Goal: Task Accomplishment & Management: Use online tool/utility

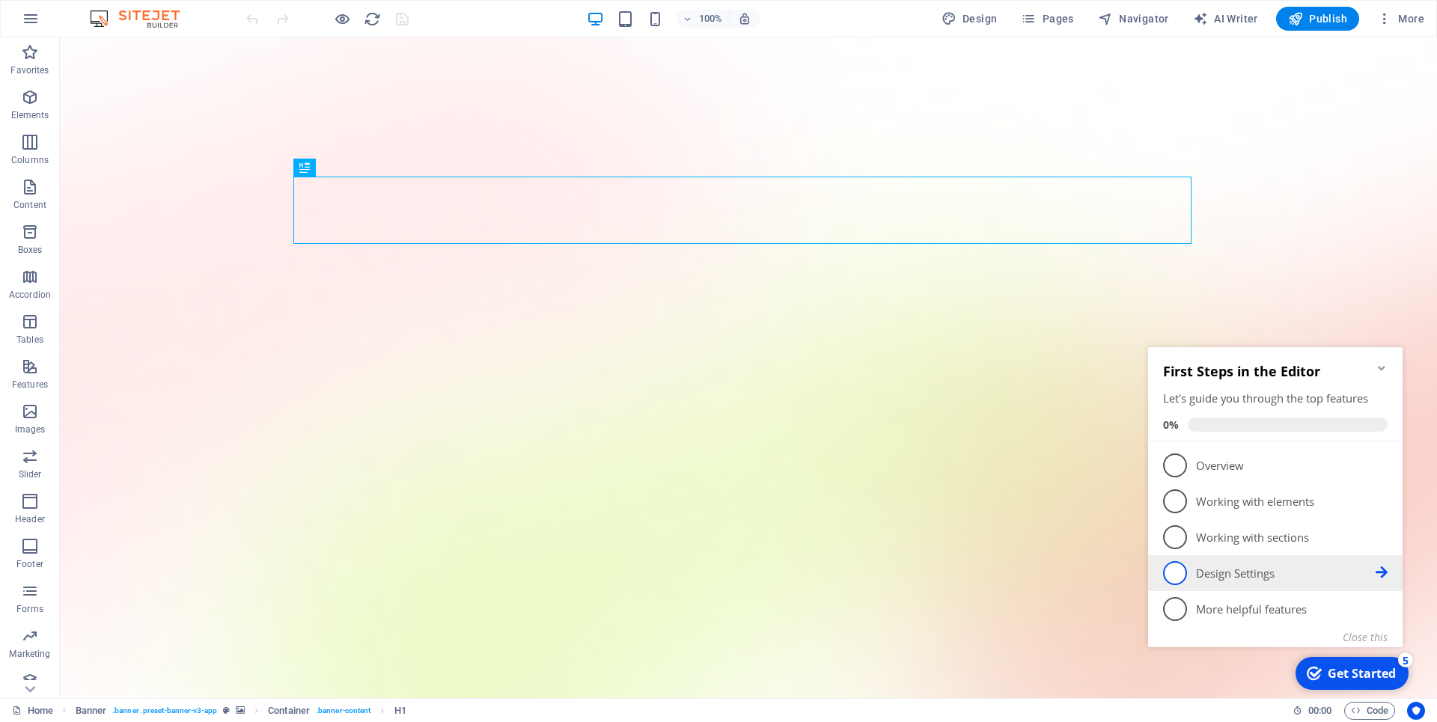
click at [1226, 572] on p "Design Settings - incomplete" at bounding box center [1286, 574] width 180 height 16
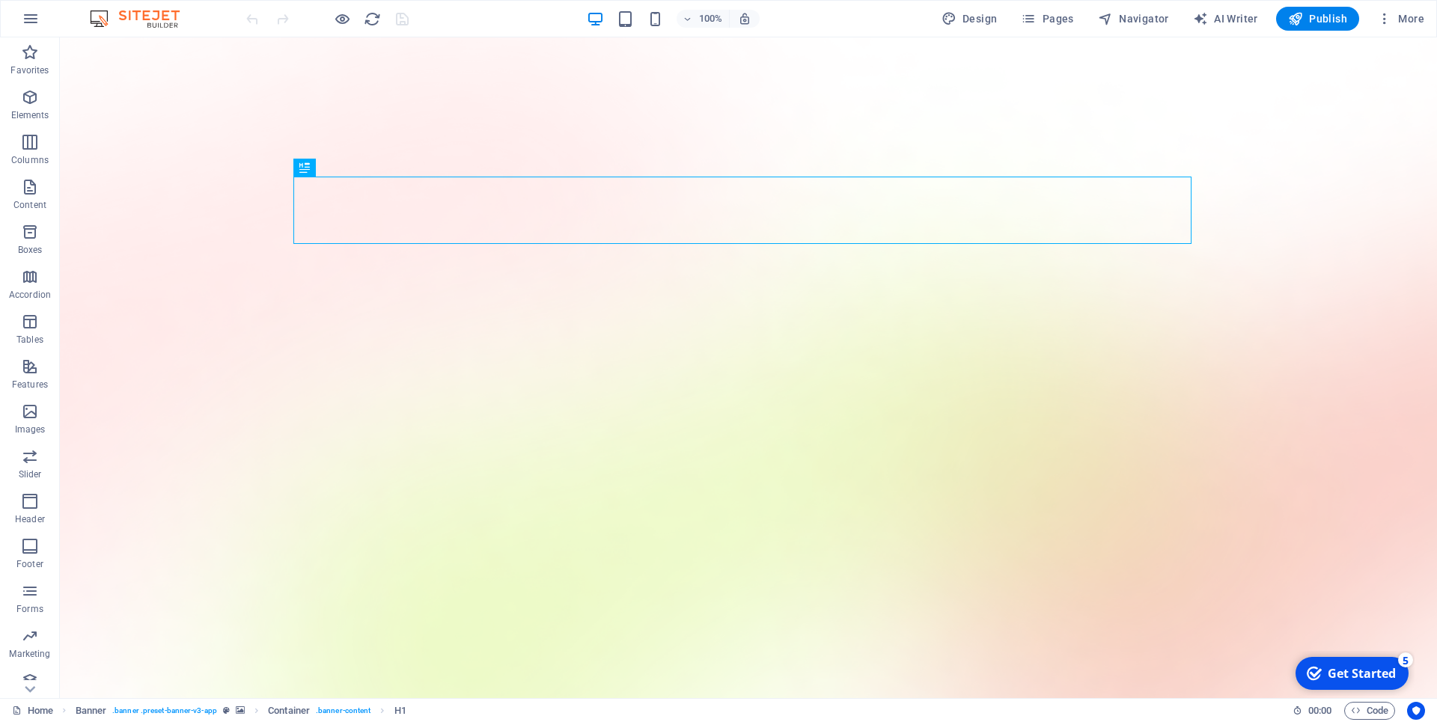
click at [1339, 669] on div "Get Started" at bounding box center [1362, 674] width 68 height 16
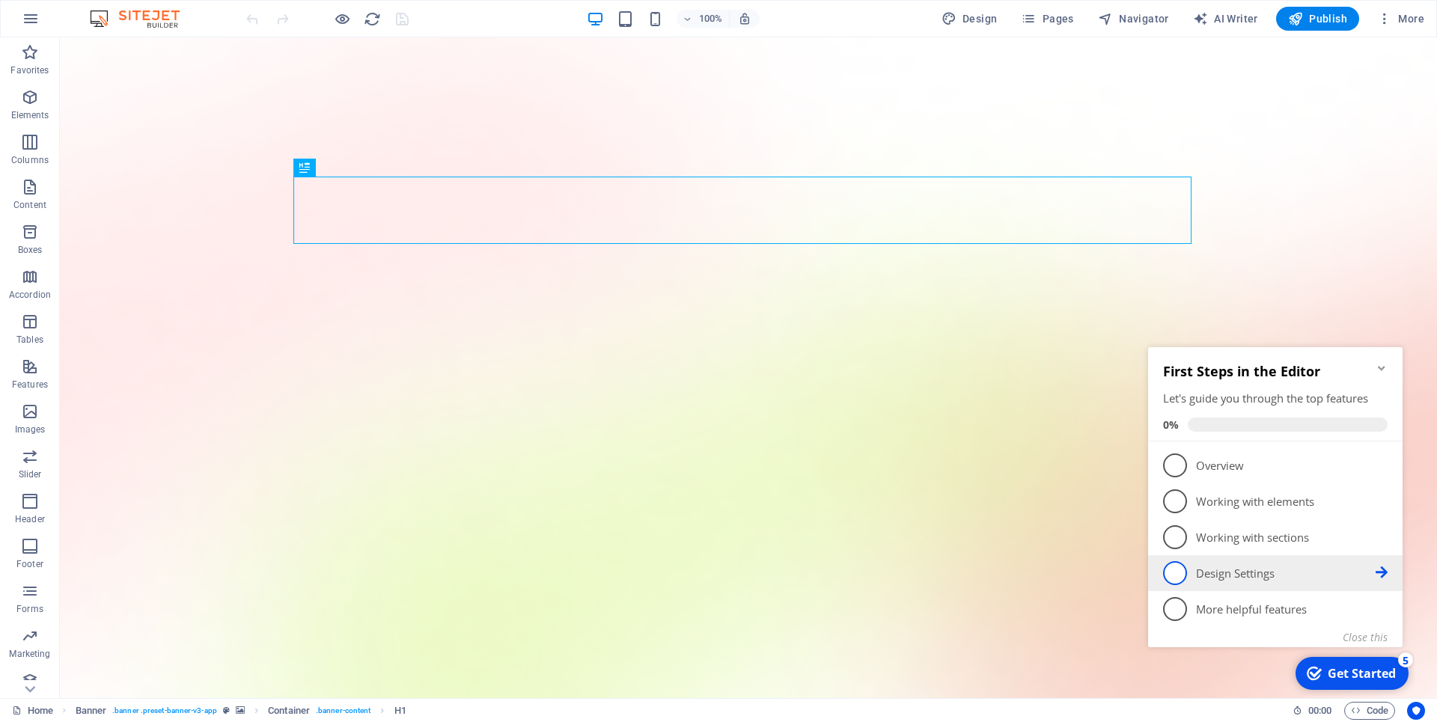
click at [1386, 471] on icon at bounding box center [1382, 465] width 12 height 12
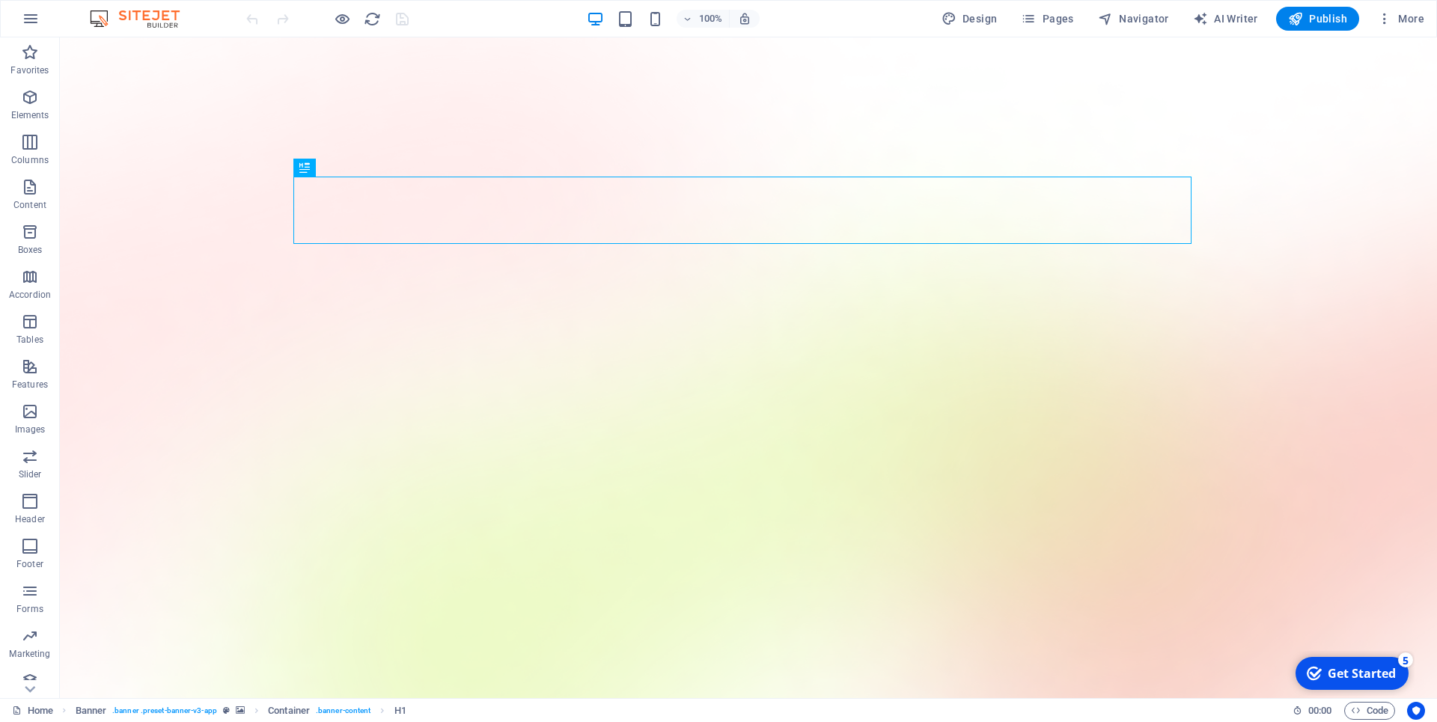
click at [1360, 670] on div "Get Started" at bounding box center [1362, 674] width 68 height 16
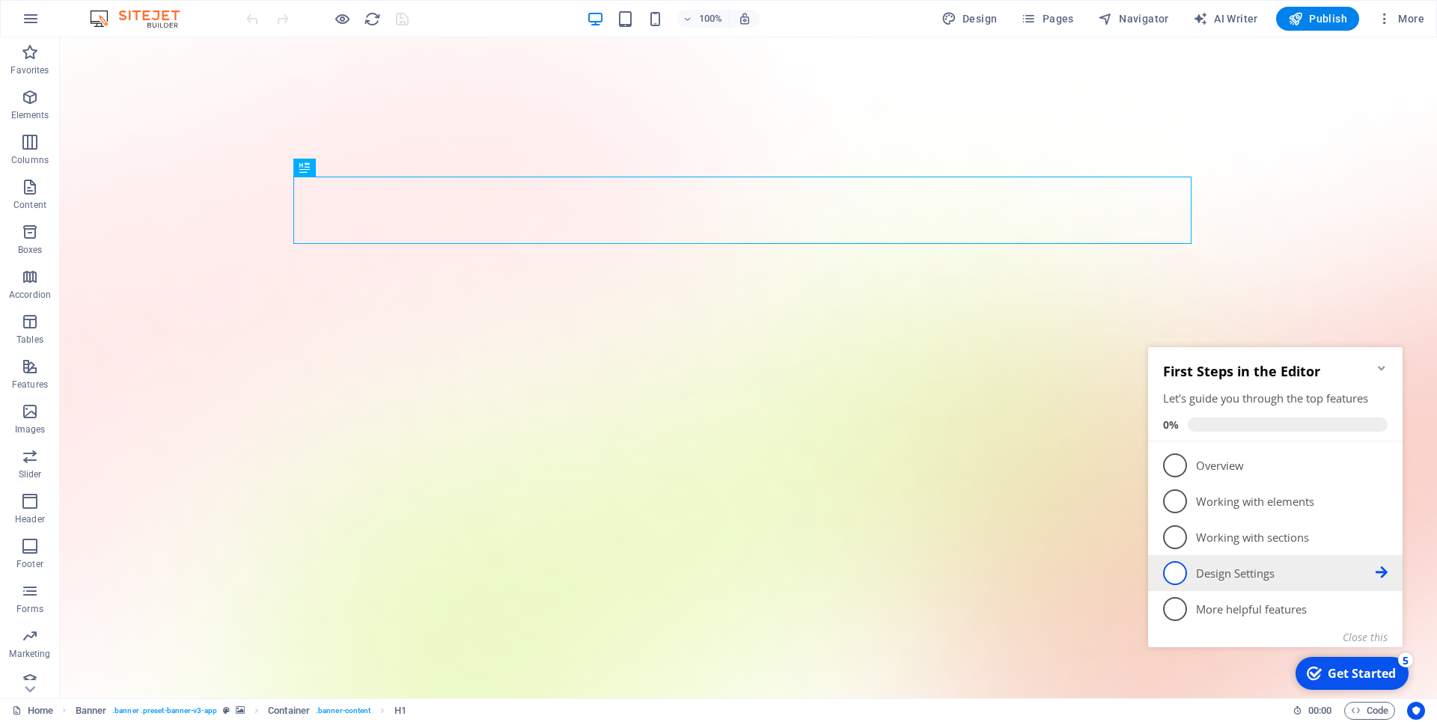
click at [1177, 571] on span "4" at bounding box center [1175, 573] width 24 height 24
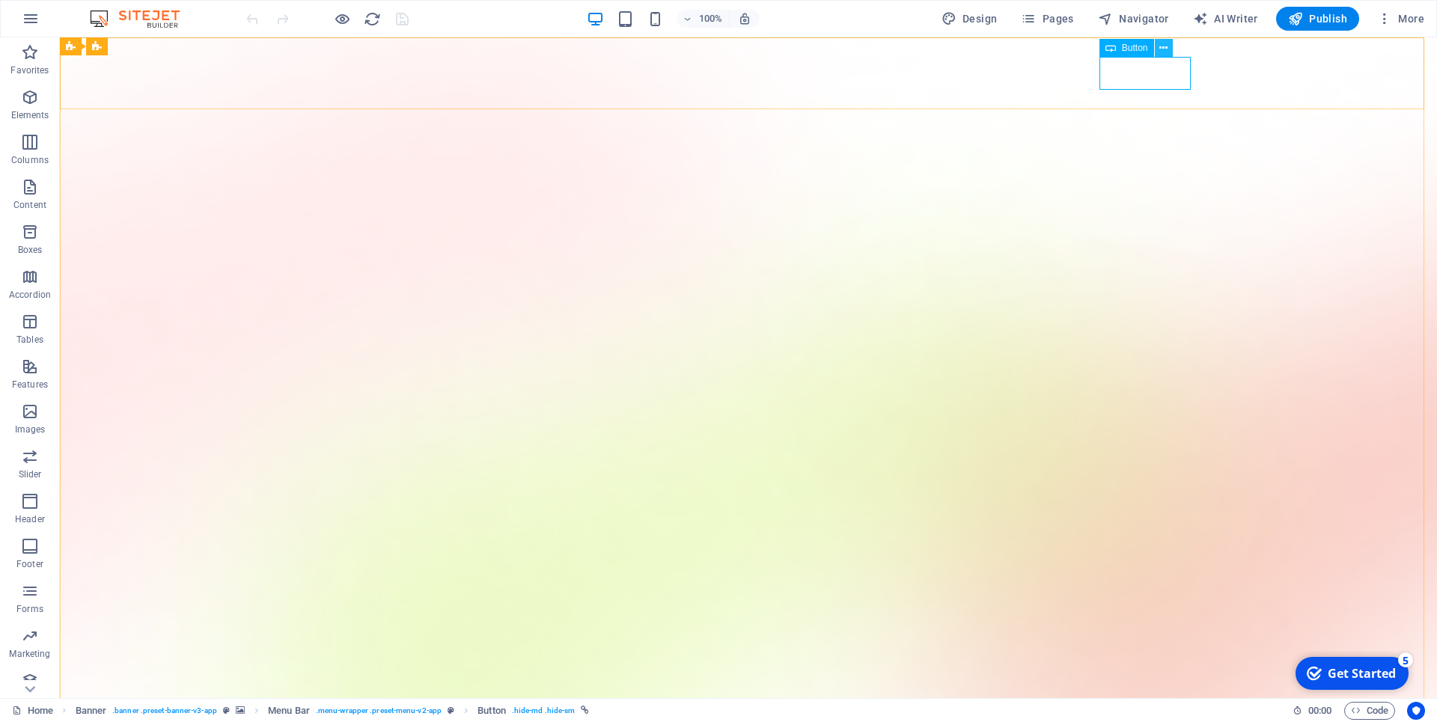
click at [1162, 49] on icon at bounding box center [1164, 48] width 8 height 16
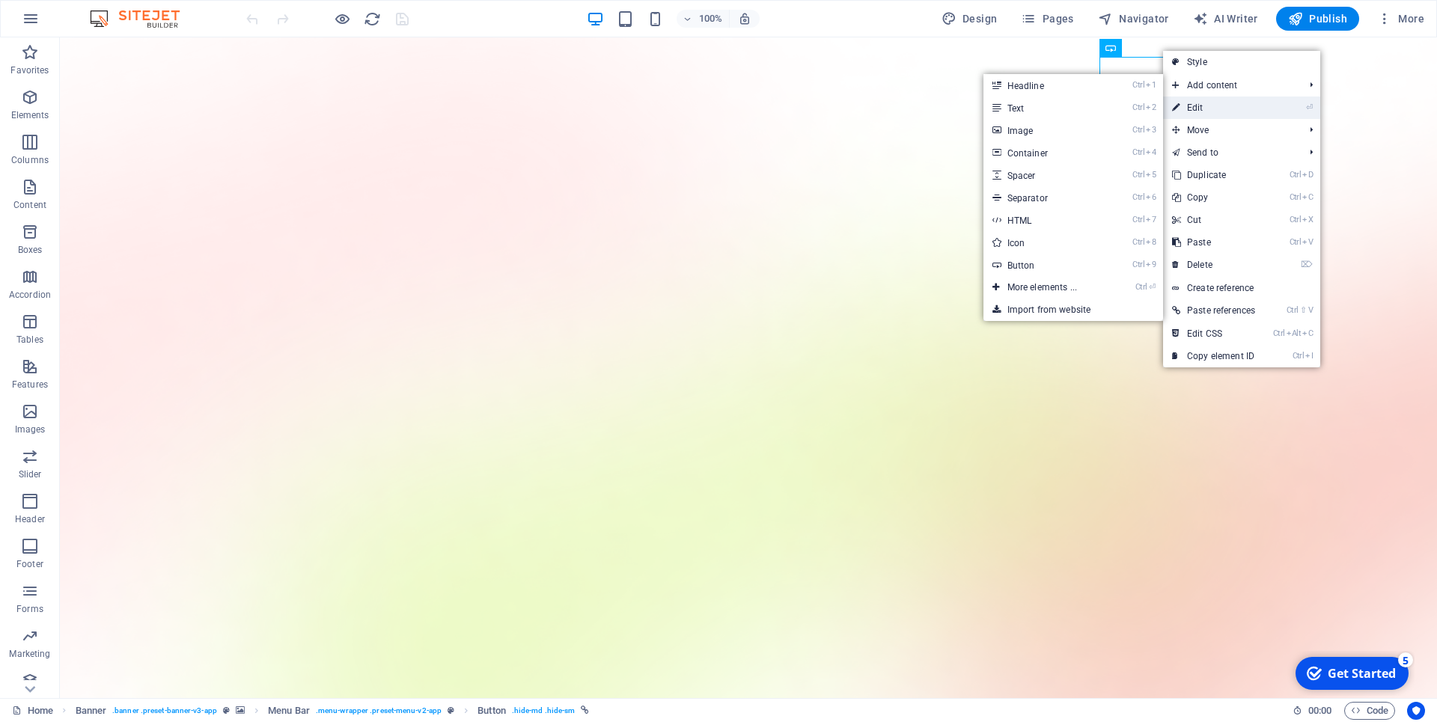
drag, startPoint x: 1183, startPoint y: 102, endPoint x: 858, endPoint y: 67, distance: 326.8
click at [1183, 102] on link "⏎ Edit" at bounding box center [1213, 108] width 101 height 22
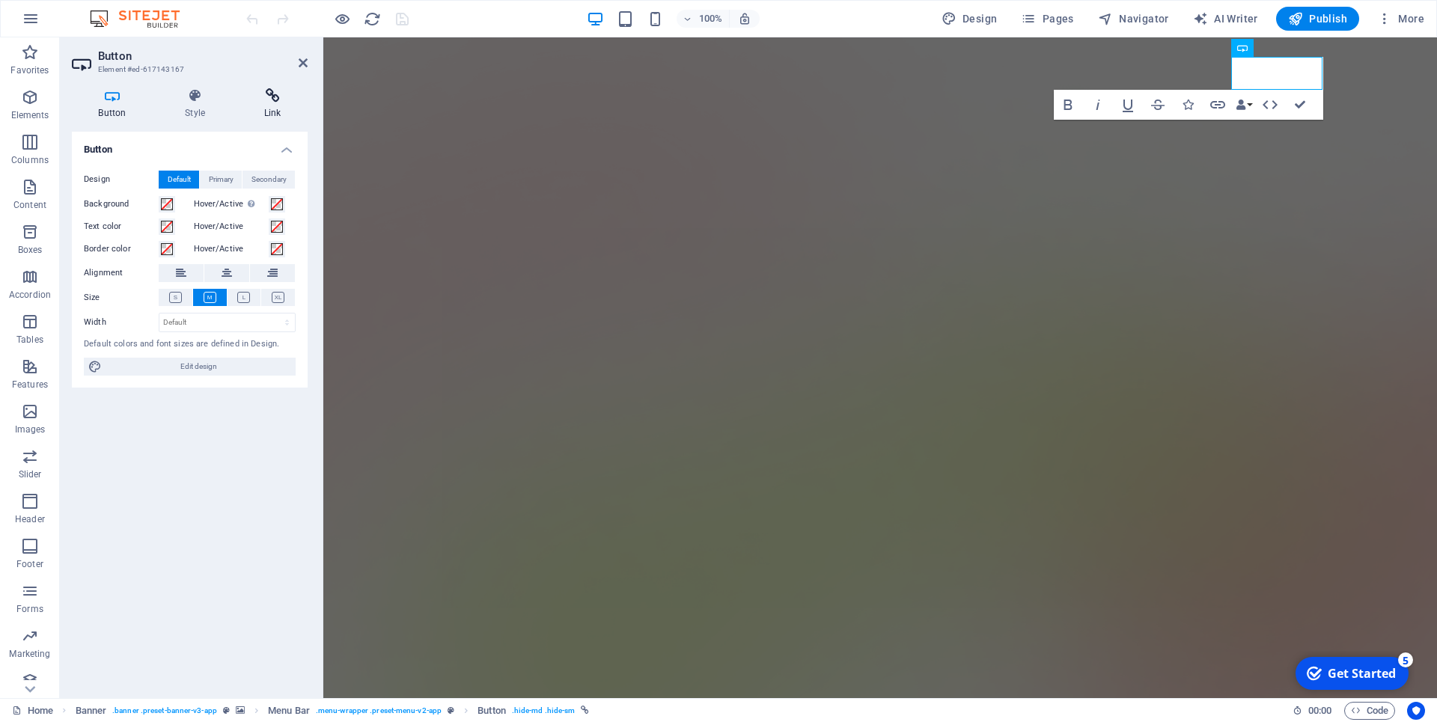
click at [274, 108] on h4 "Link" at bounding box center [272, 103] width 70 height 31
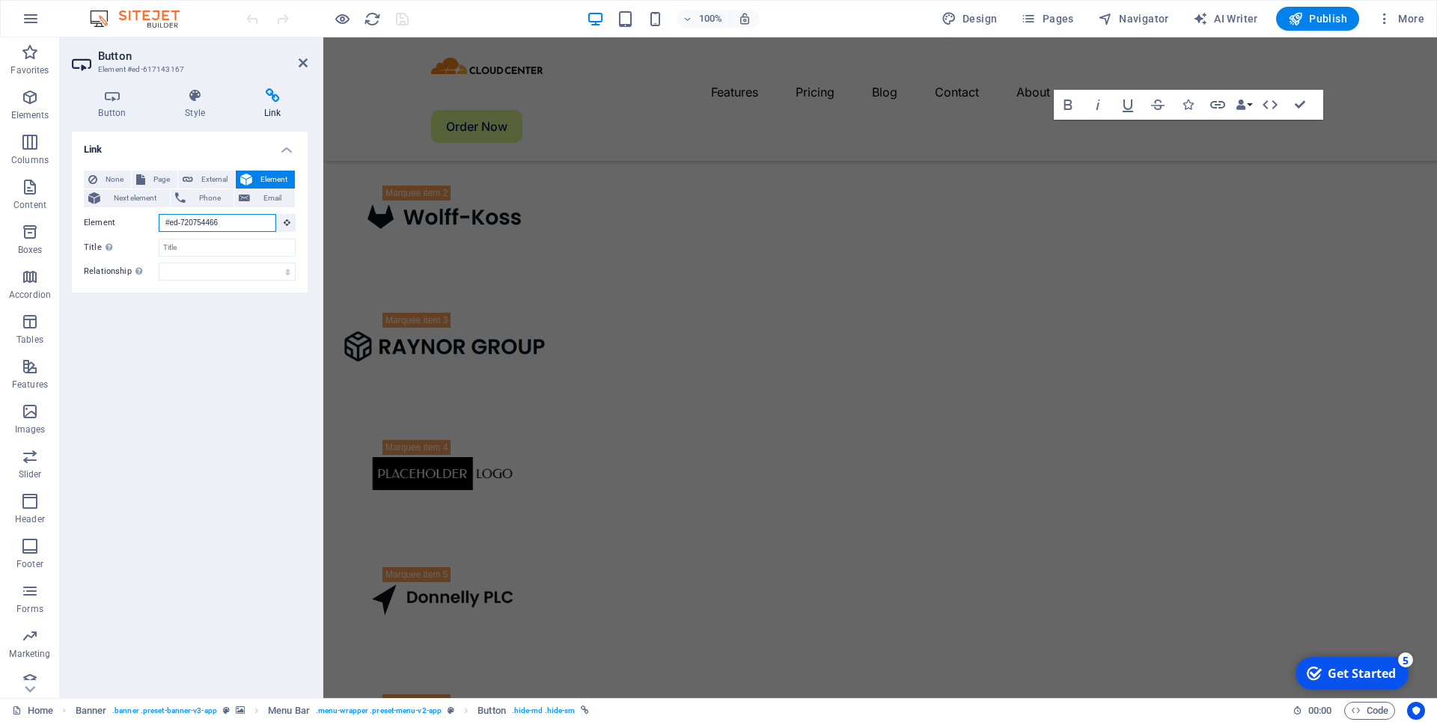
scroll to position [5375, 0]
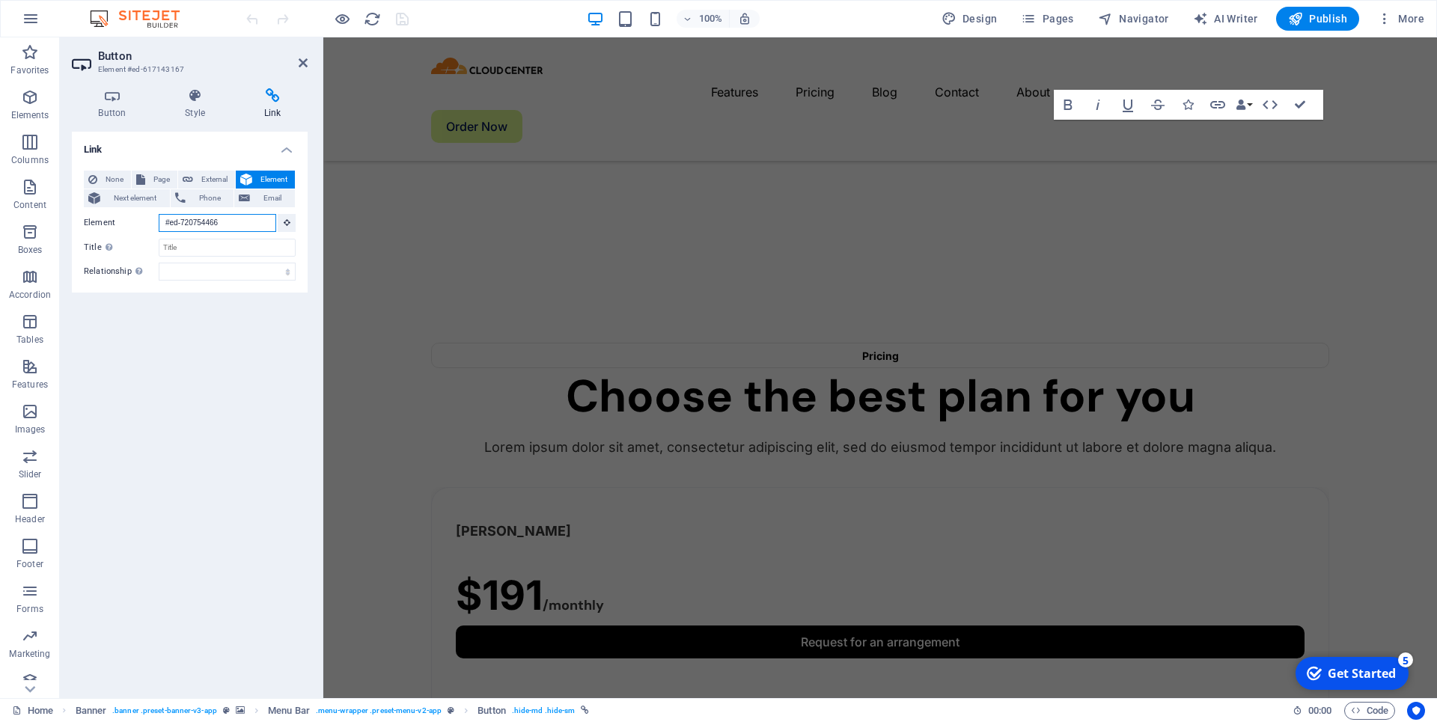
click at [243, 229] on input "#ed-720754466" at bounding box center [218, 223] width 118 height 18
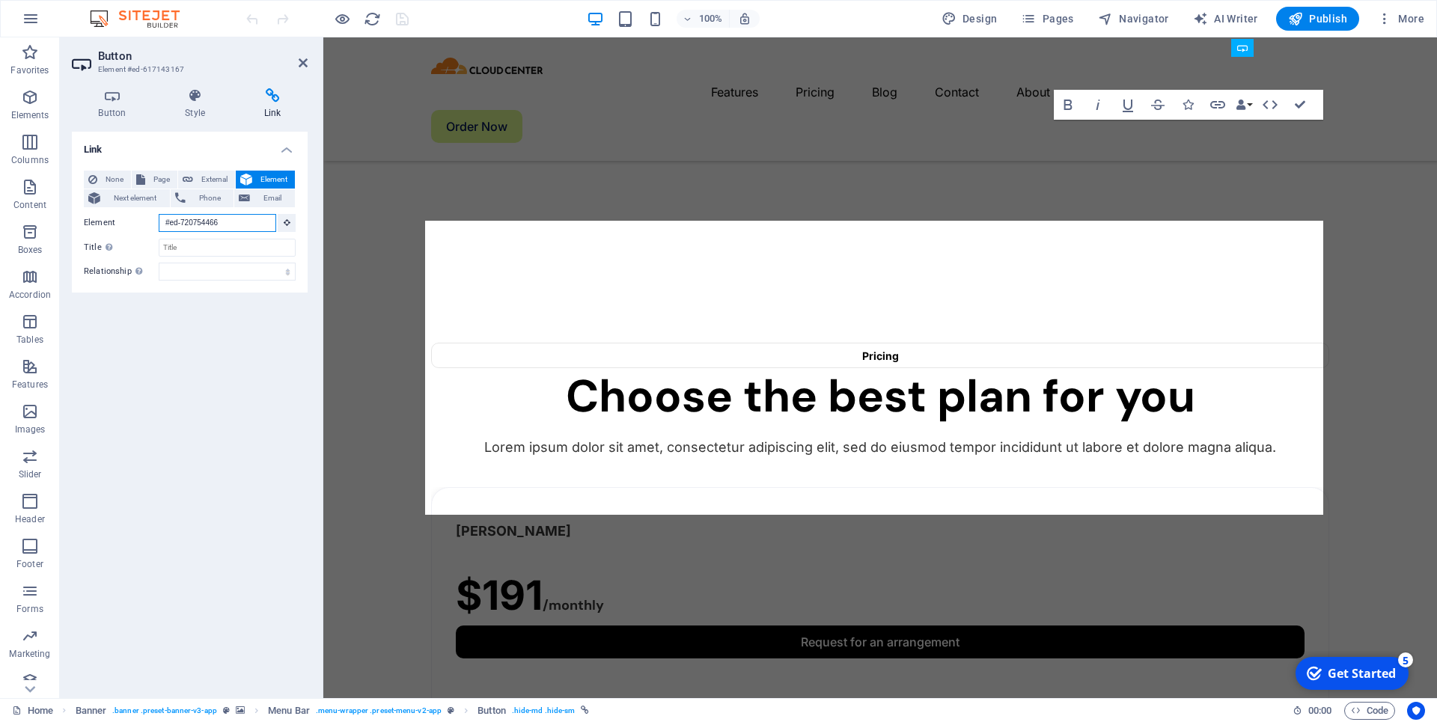
click at [243, 229] on input "#ed-720754466" at bounding box center [218, 223] width 118 height 18
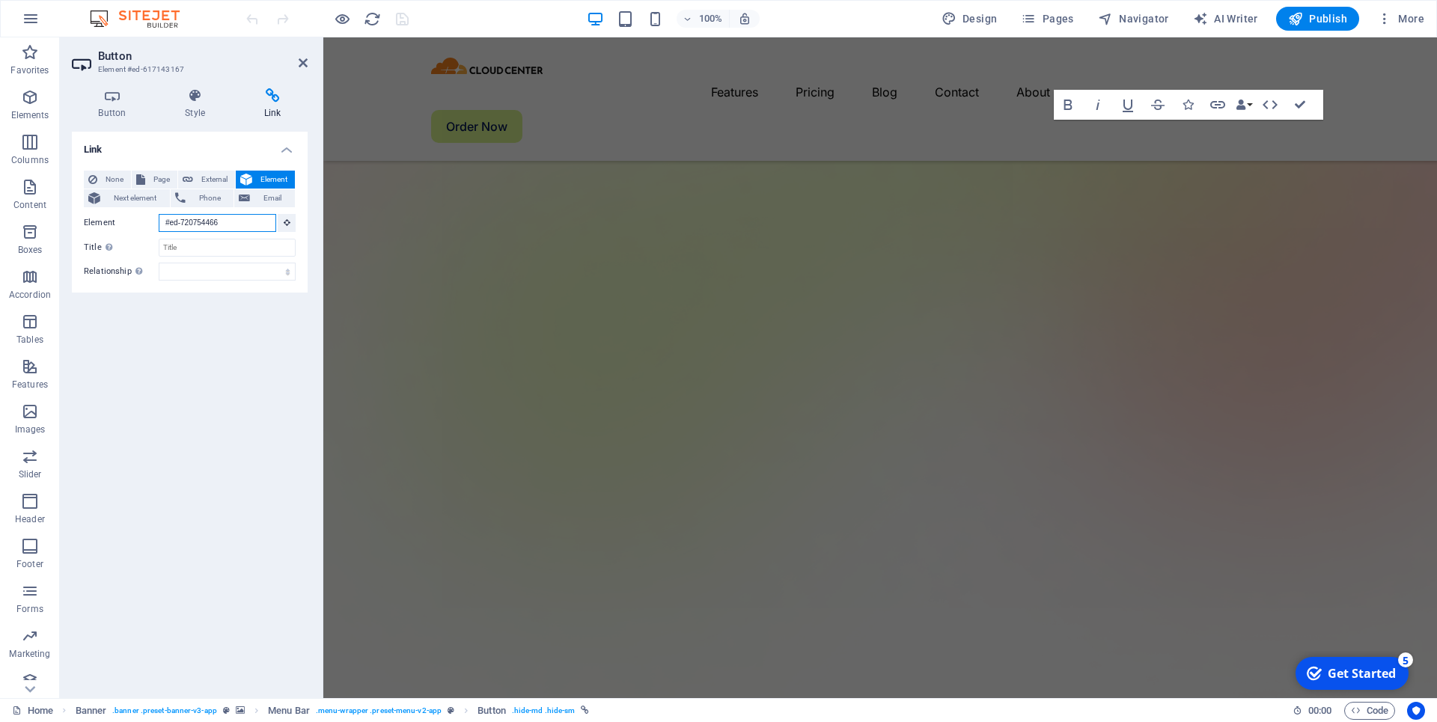
scroll to position [0, 0]
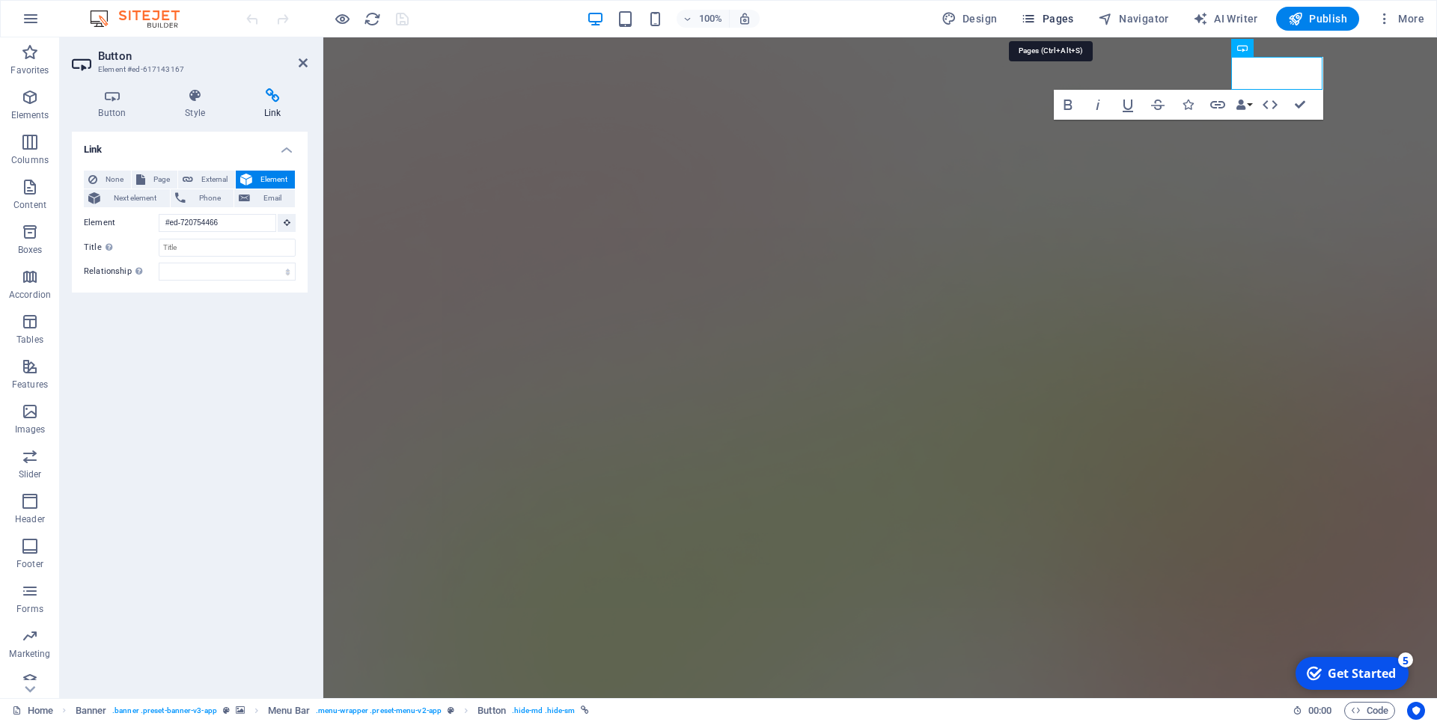
click at [1036, 16] on icon "button" at bounding box center [1028, 18] width 15 height 15
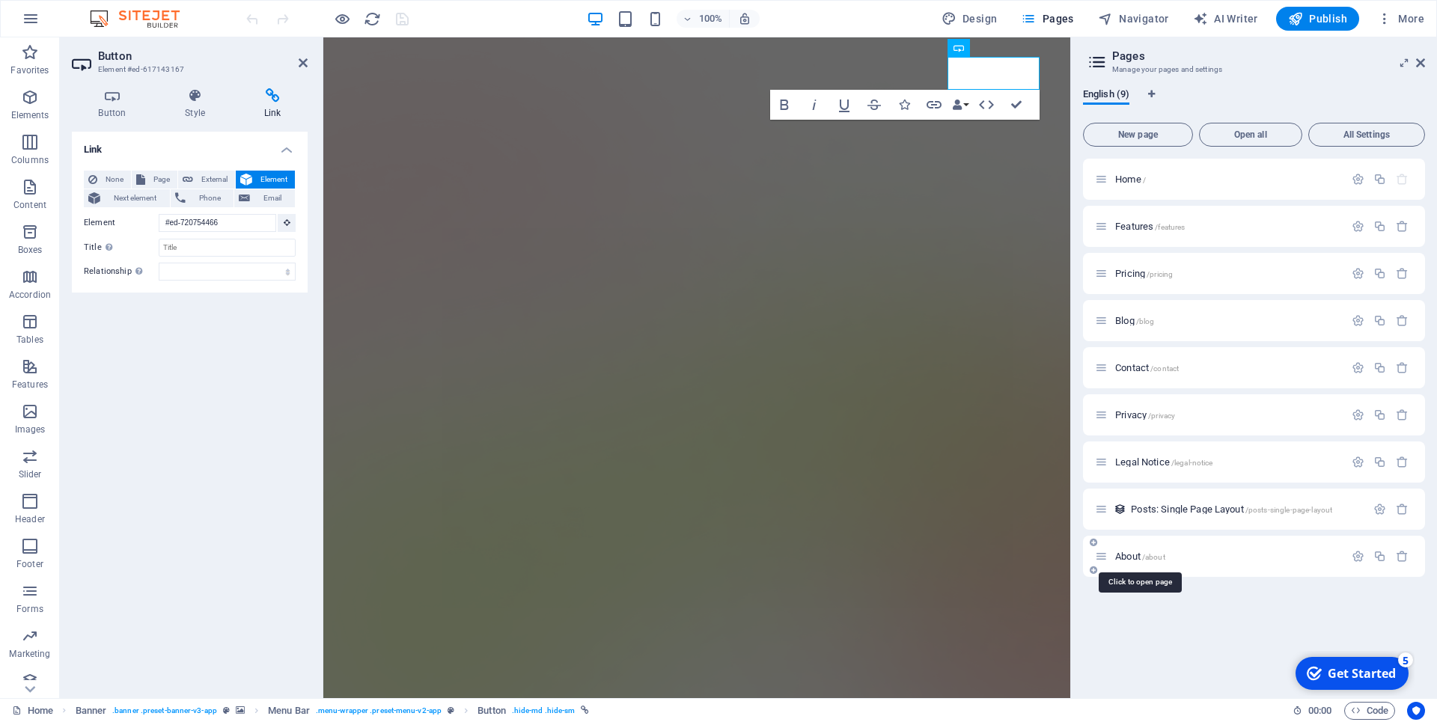
click at [1158, 555] on span "/about" at bounding box center [1153, 557] width 23 height 8
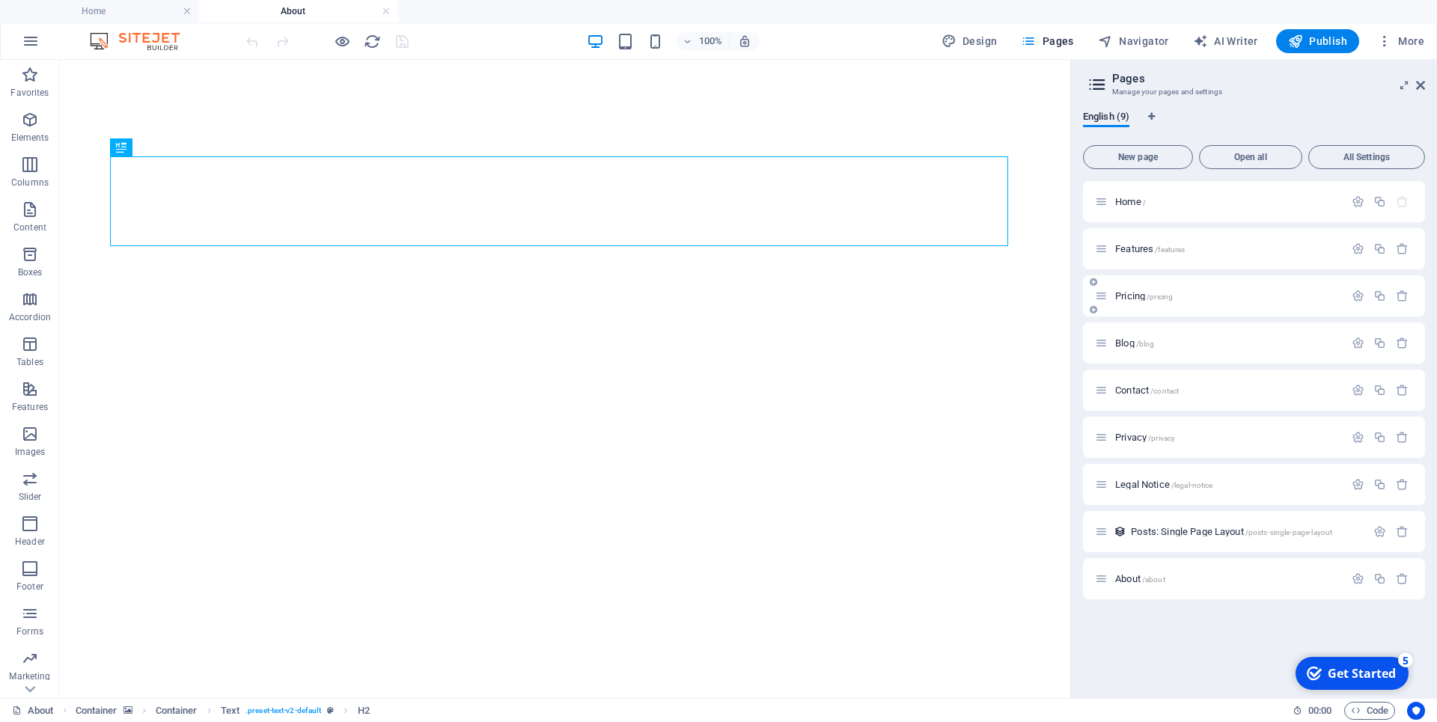
click at [1137, 294] on span "Pricing /pricing" at bounding box center [1144, 295] width 58 height 11
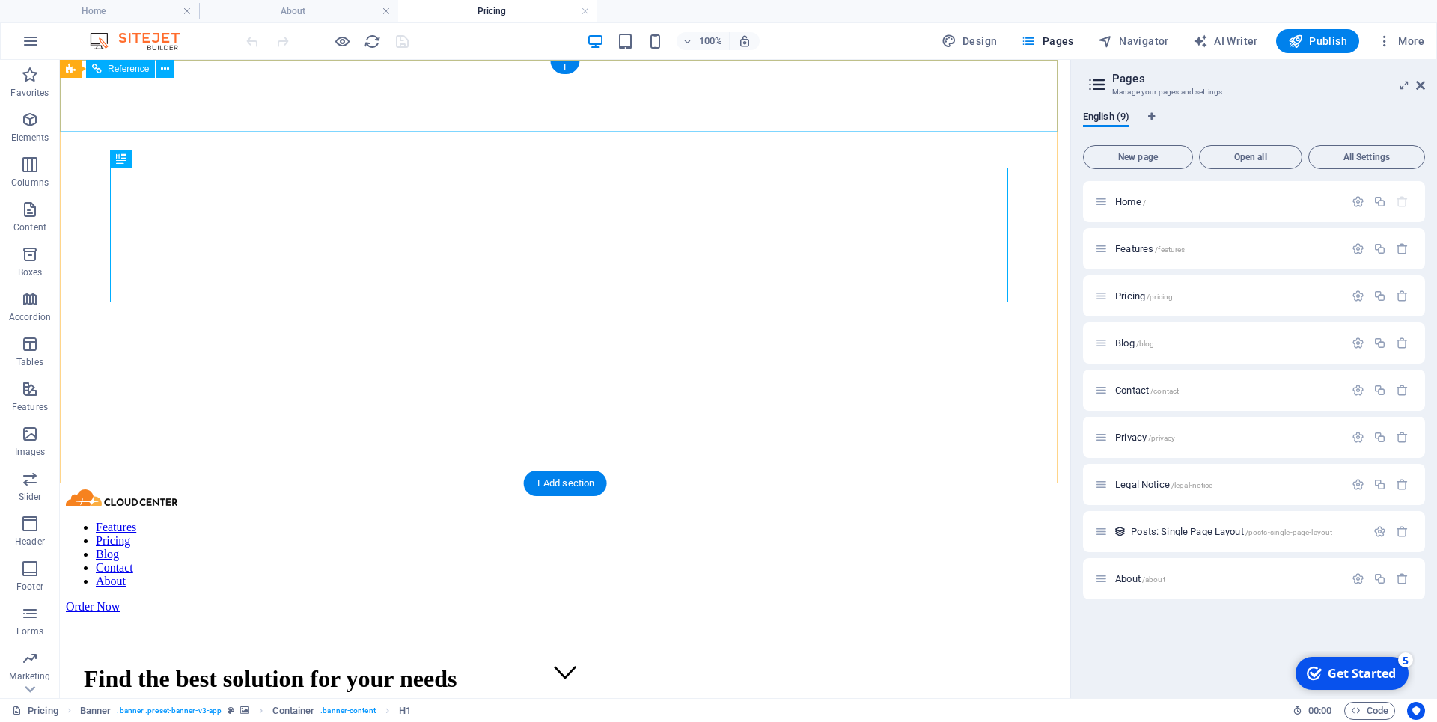
click at [980, 600] on div "Order Now" at bounding box center [565, 606] width 999 height 13
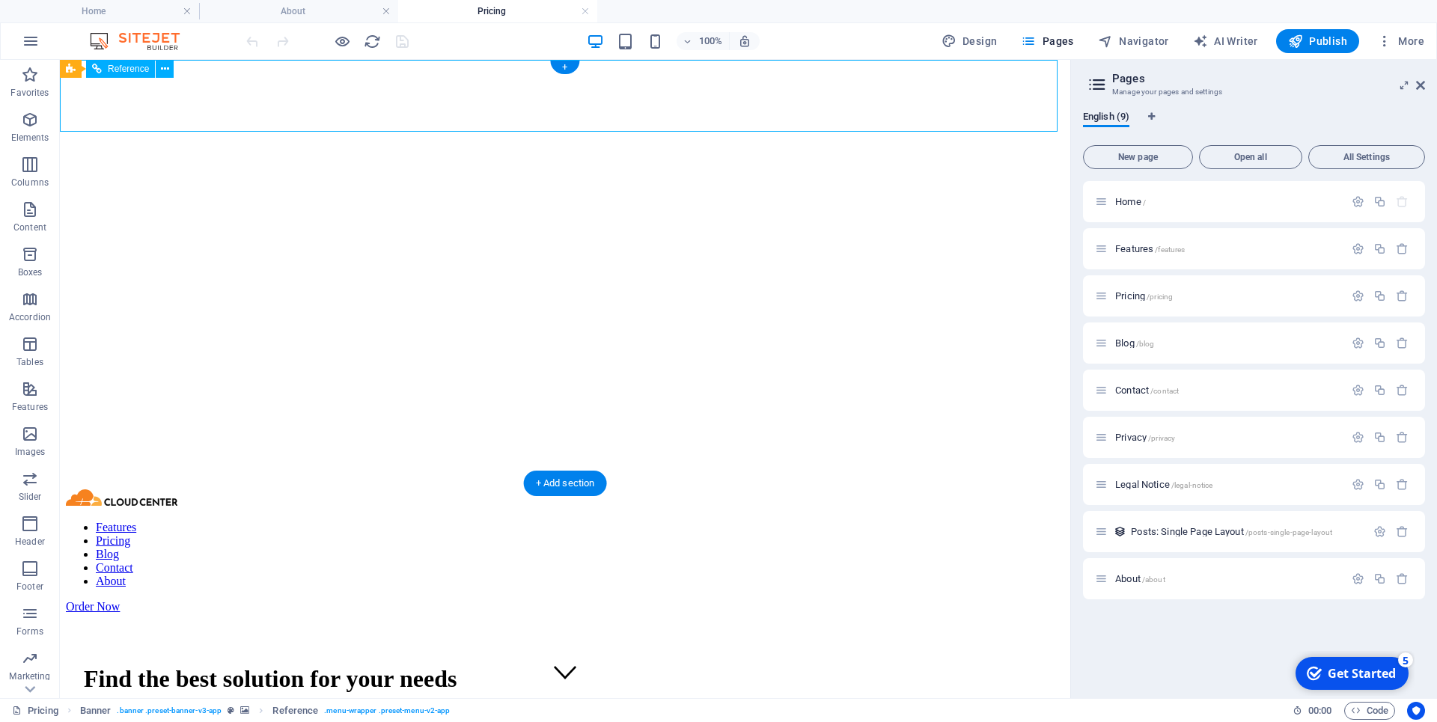
click at [980, 600] on div "Order Now" at bounding box center [565, 606] width 999 height 13
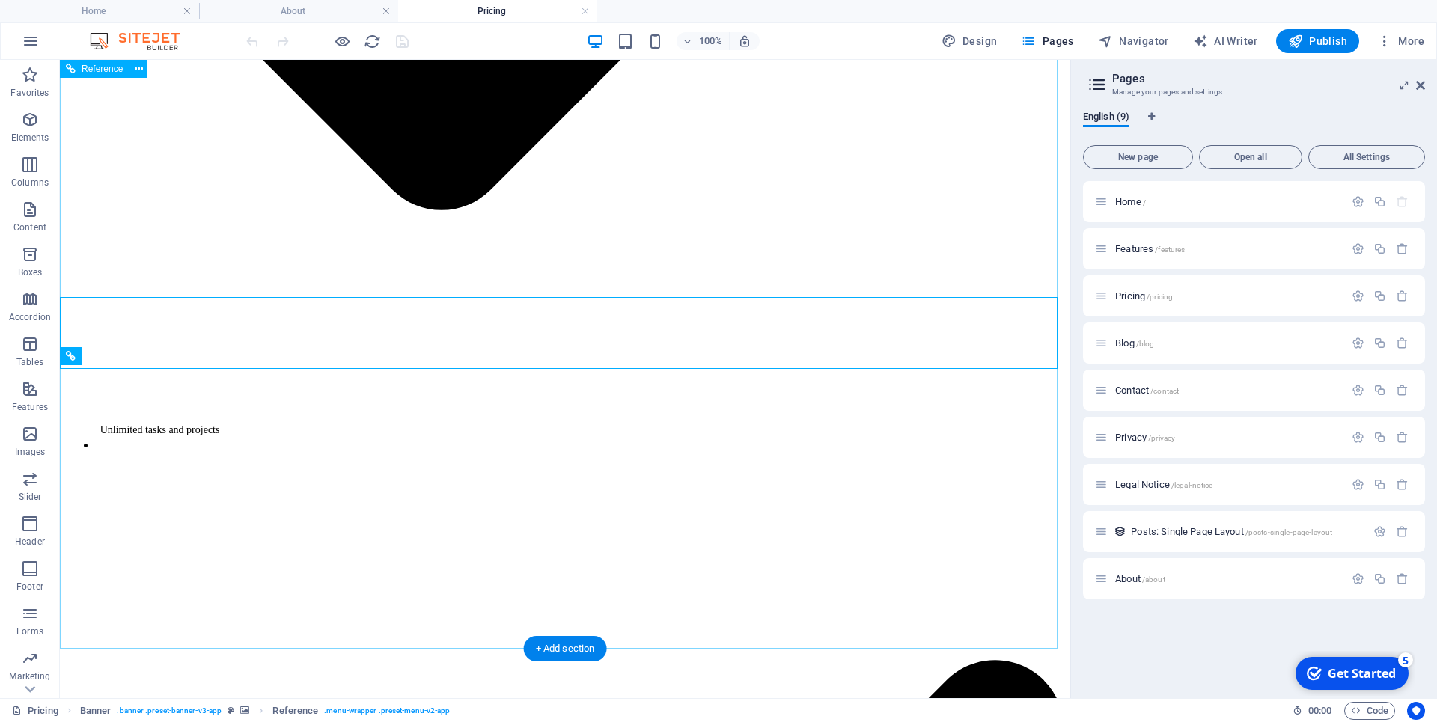
scroll to position [3951, 0]
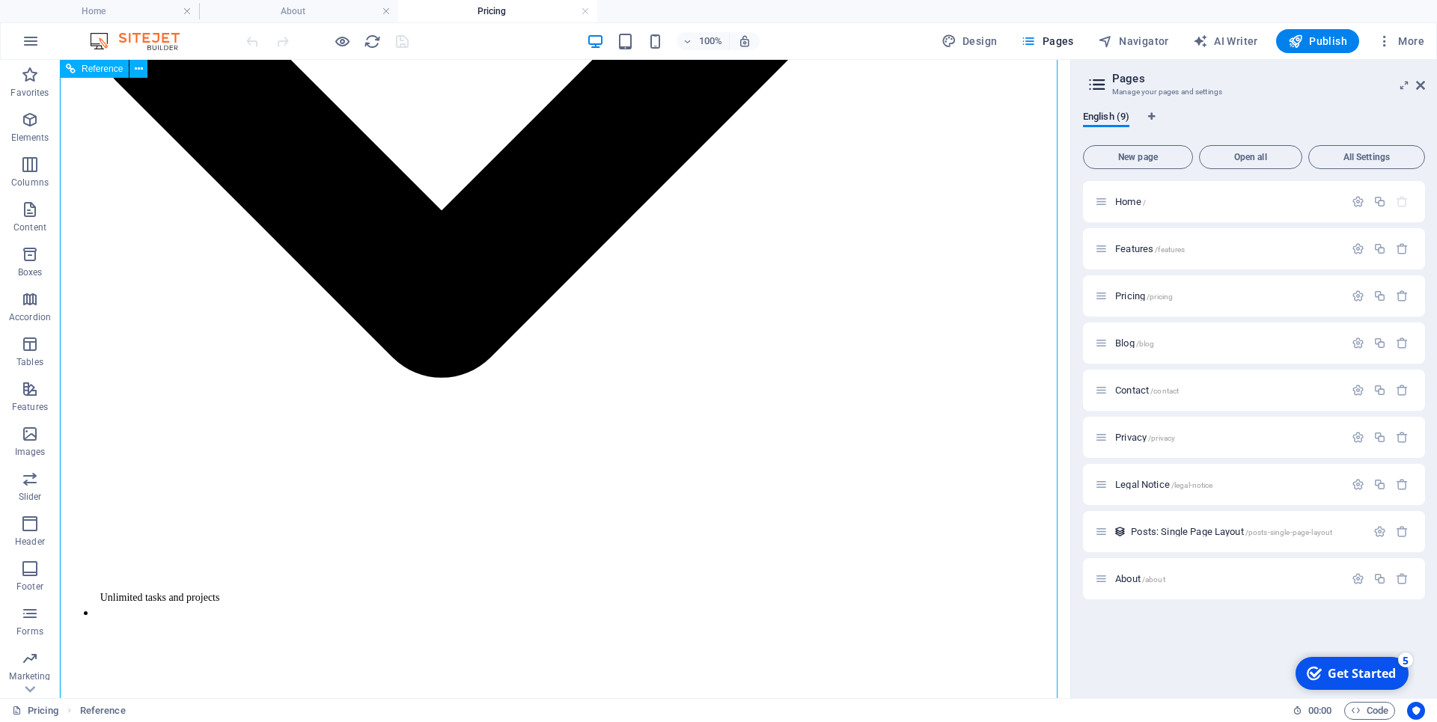
scroll to position [3646, 0]
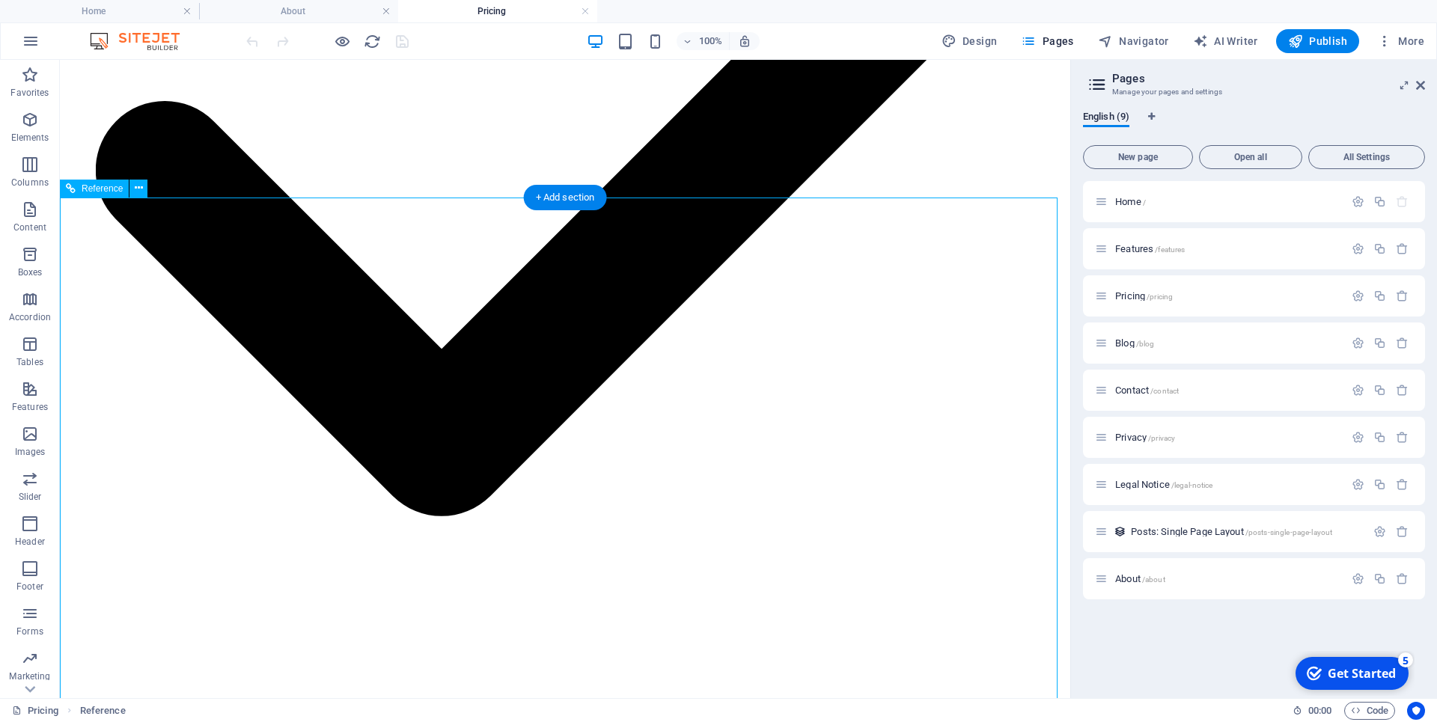
click at [138, 195] on icon at bounding box center [139, 189] width 8 height 16
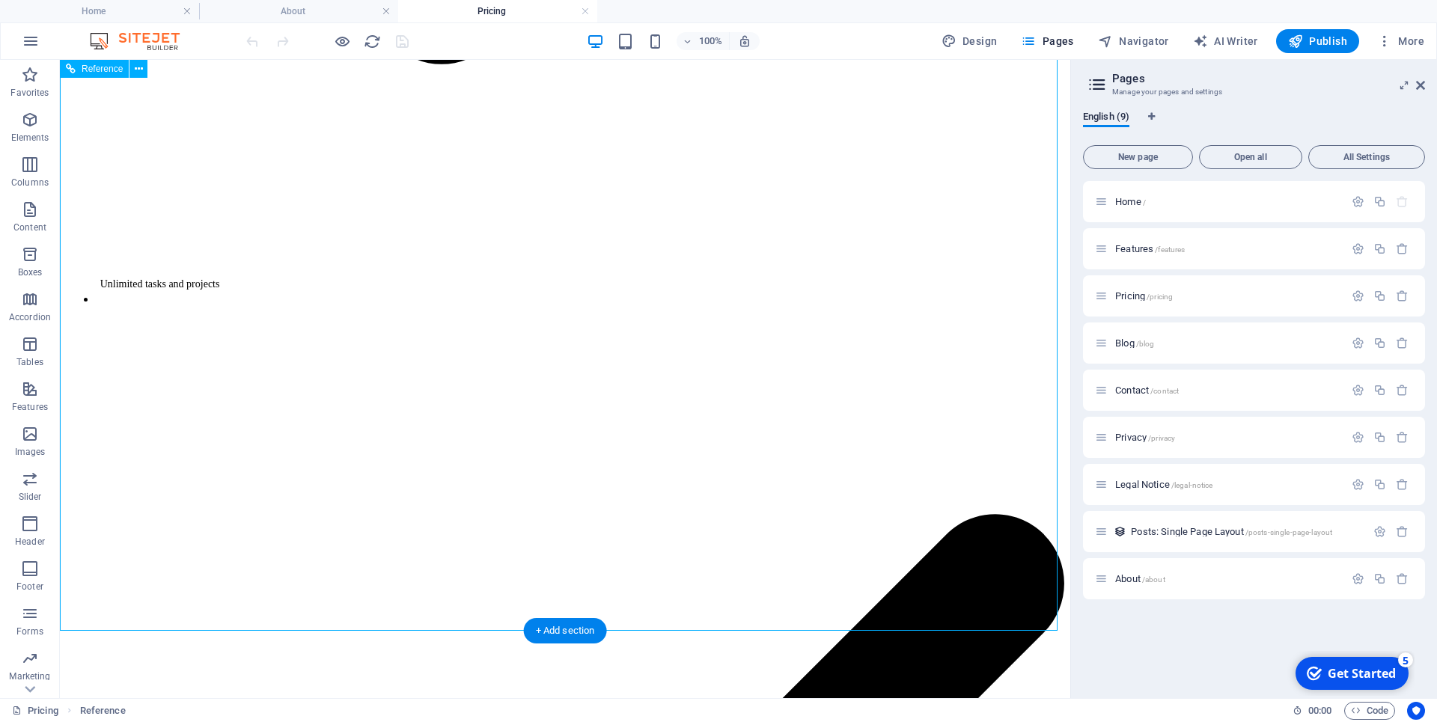
scroll to position [4104, 0]
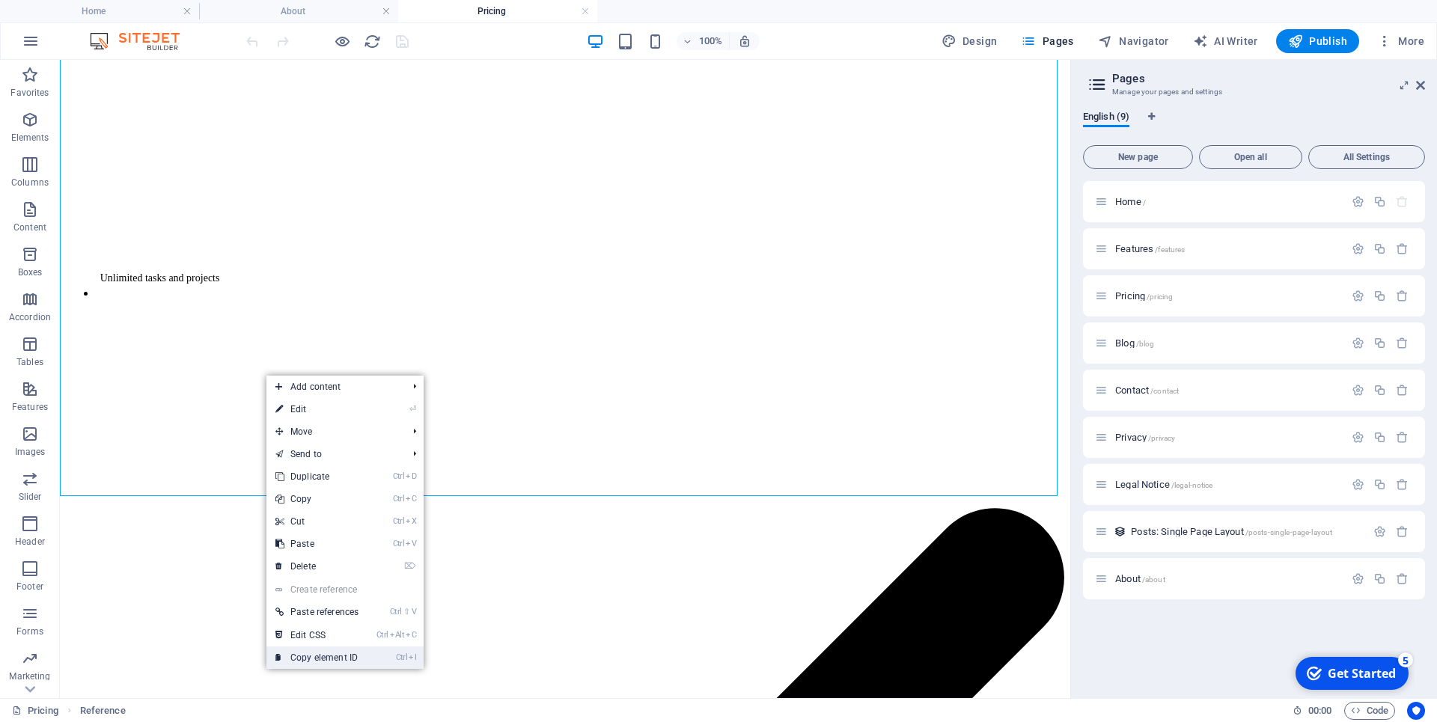
click at [380, 650] on li "Ctrl I Copy element ID" at bounding box center [345, 658] width 157 height 22
click at [350, 657] on link "Ctrl I Copy element ID" at bounding box center [317, 658] width 101 height 22
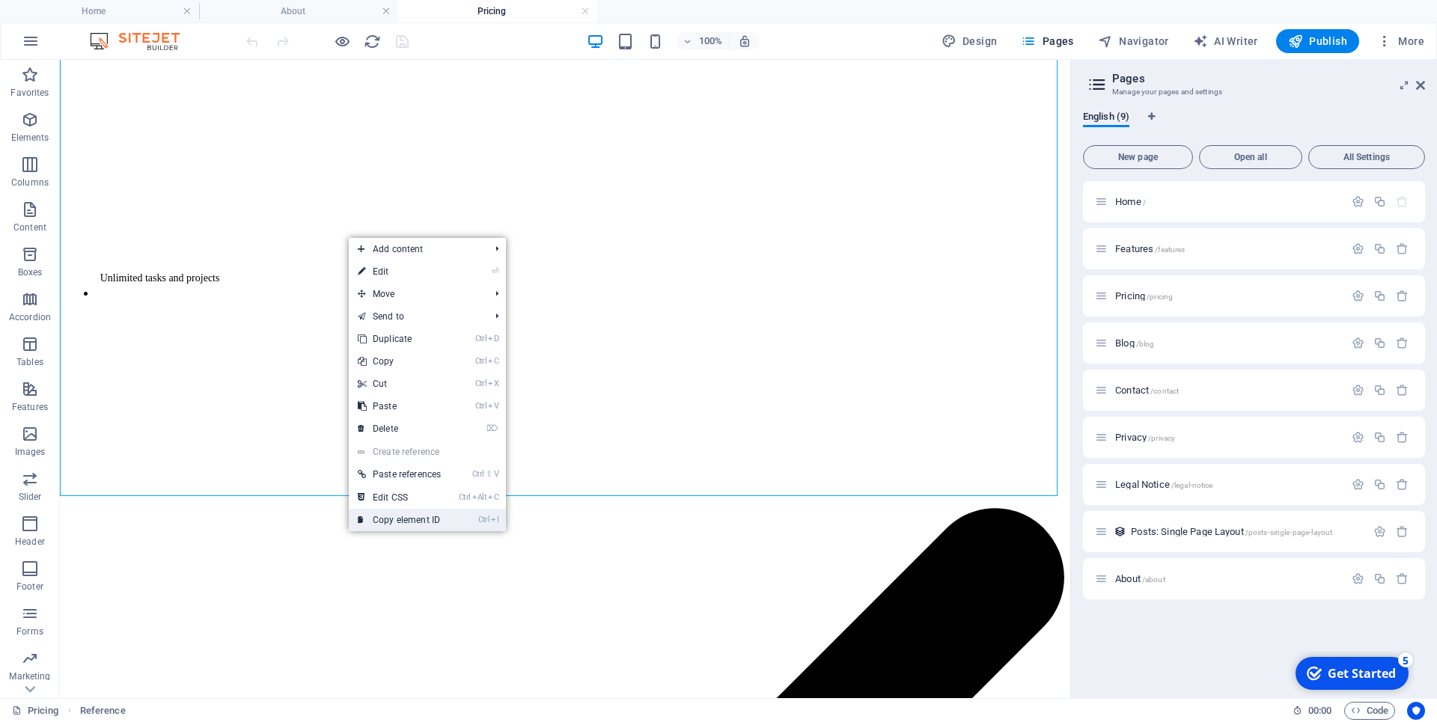
click at [395, 518] on link "Ctrl I Copy element ID" at bounding box center [399, 520] width 101 height 22
click at [409, 527] on link "Ctrl I Copy element ID" at bounding box center [409, 524] width 101 height 22
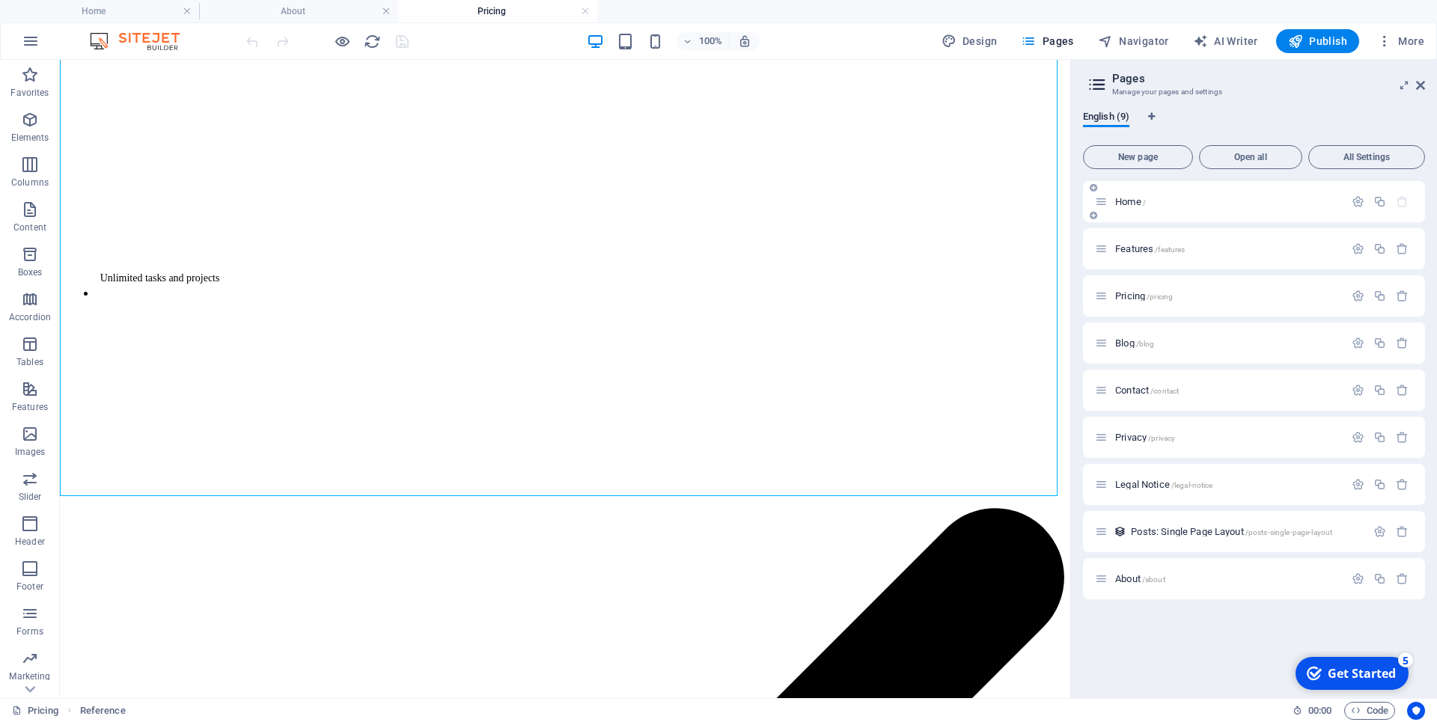
click at [1153, 201] on p "Home /" at bounding box center [1227, 202] width 225 height 10
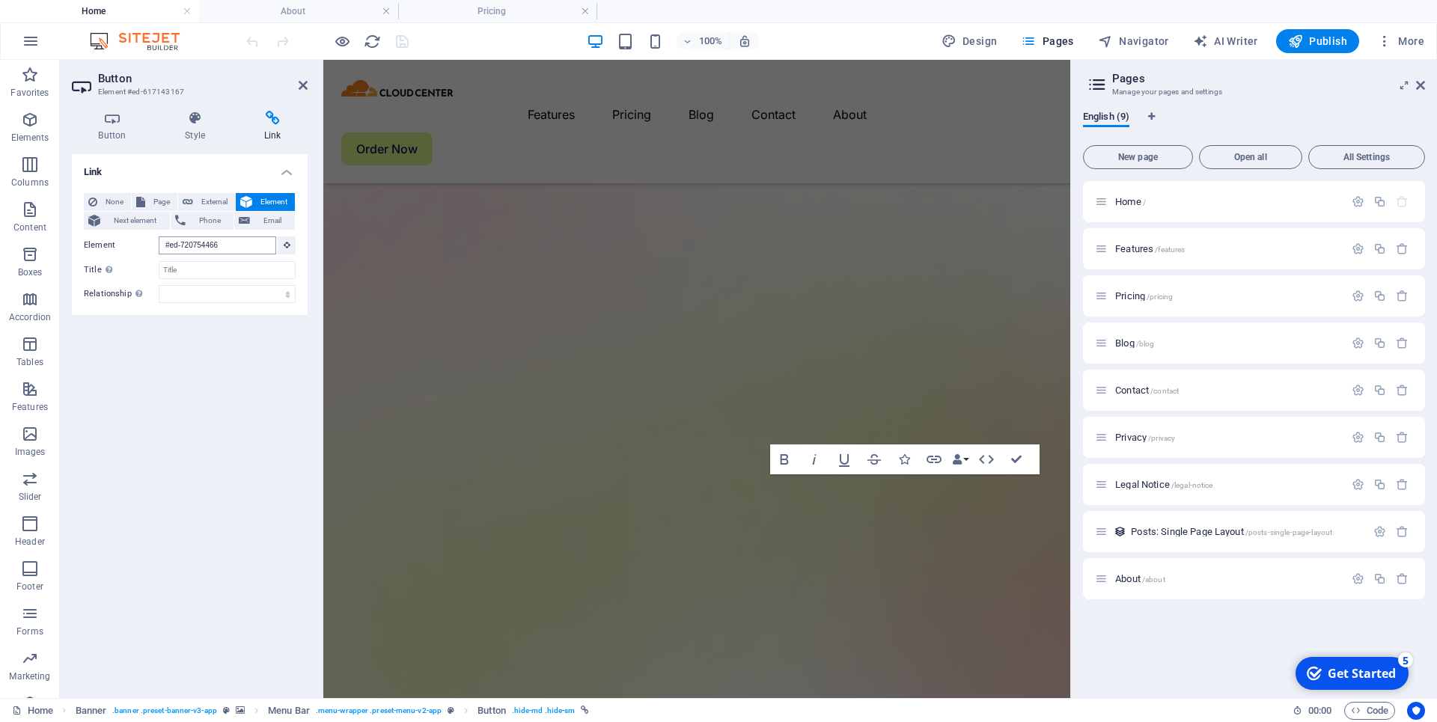
scroll to position [5628, 0]
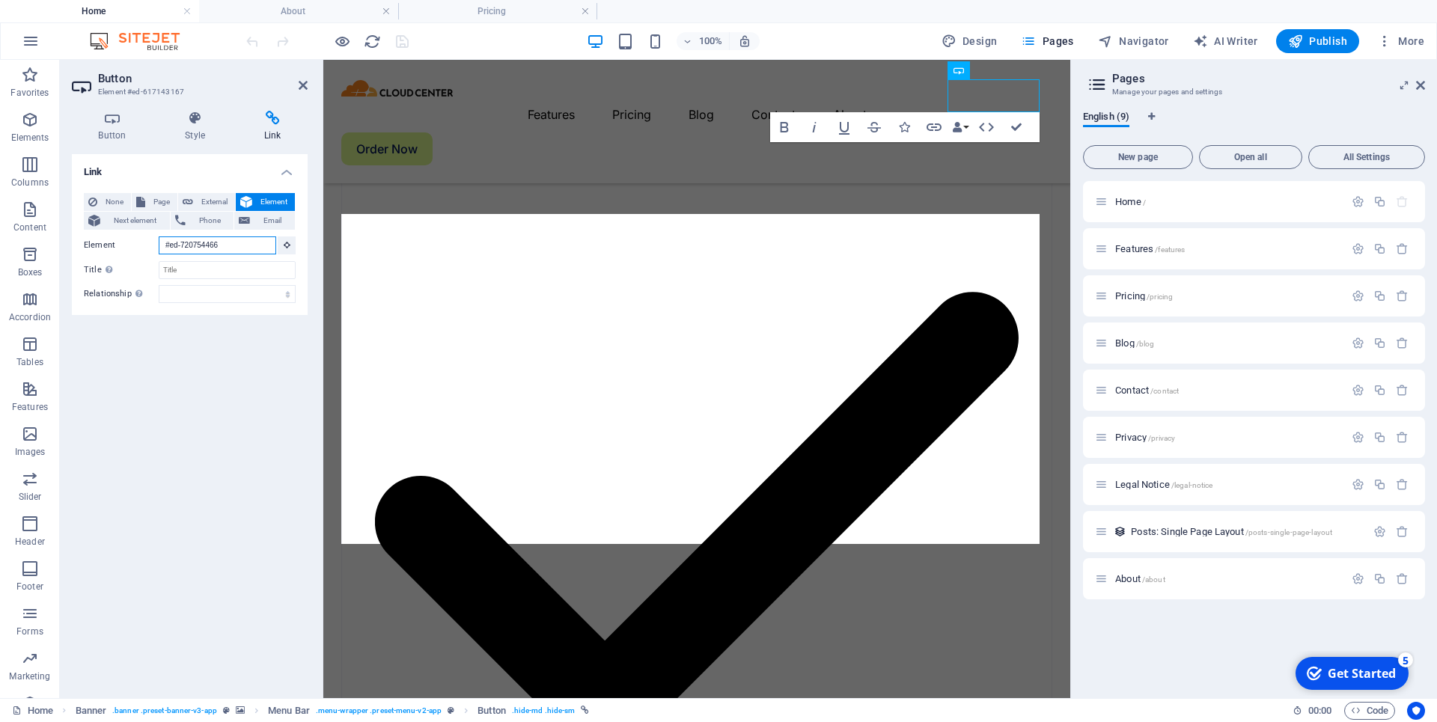
click at [236, 248] on input "#ed-720754466" at bounding box center [218, 246] width 118 height 18
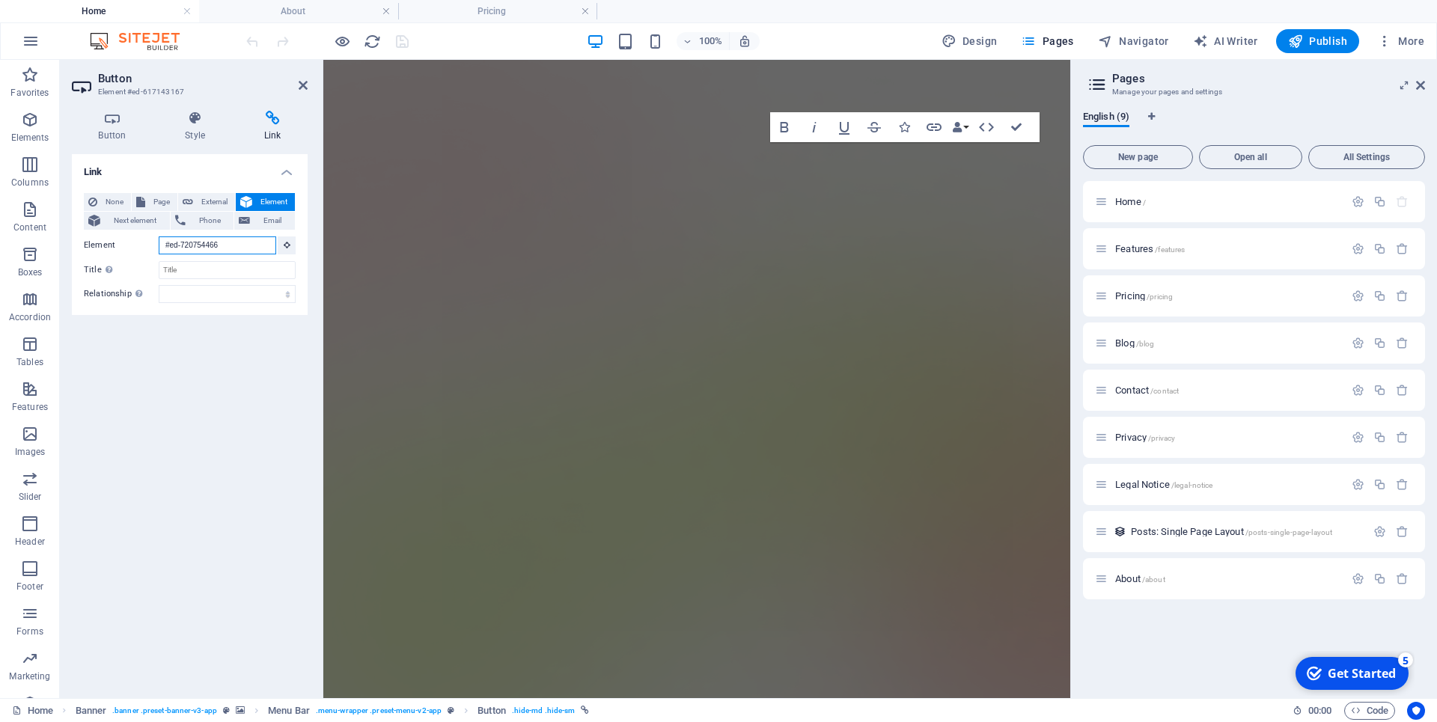
scroll to position [0, 0]
click at [218, 270] on input "Title Additional link description, should not be the same as the link text. The…" at bounding box center [227, 270] width 137 height 18
paste input "#ed-720807579"
type input "#ed-720807579"
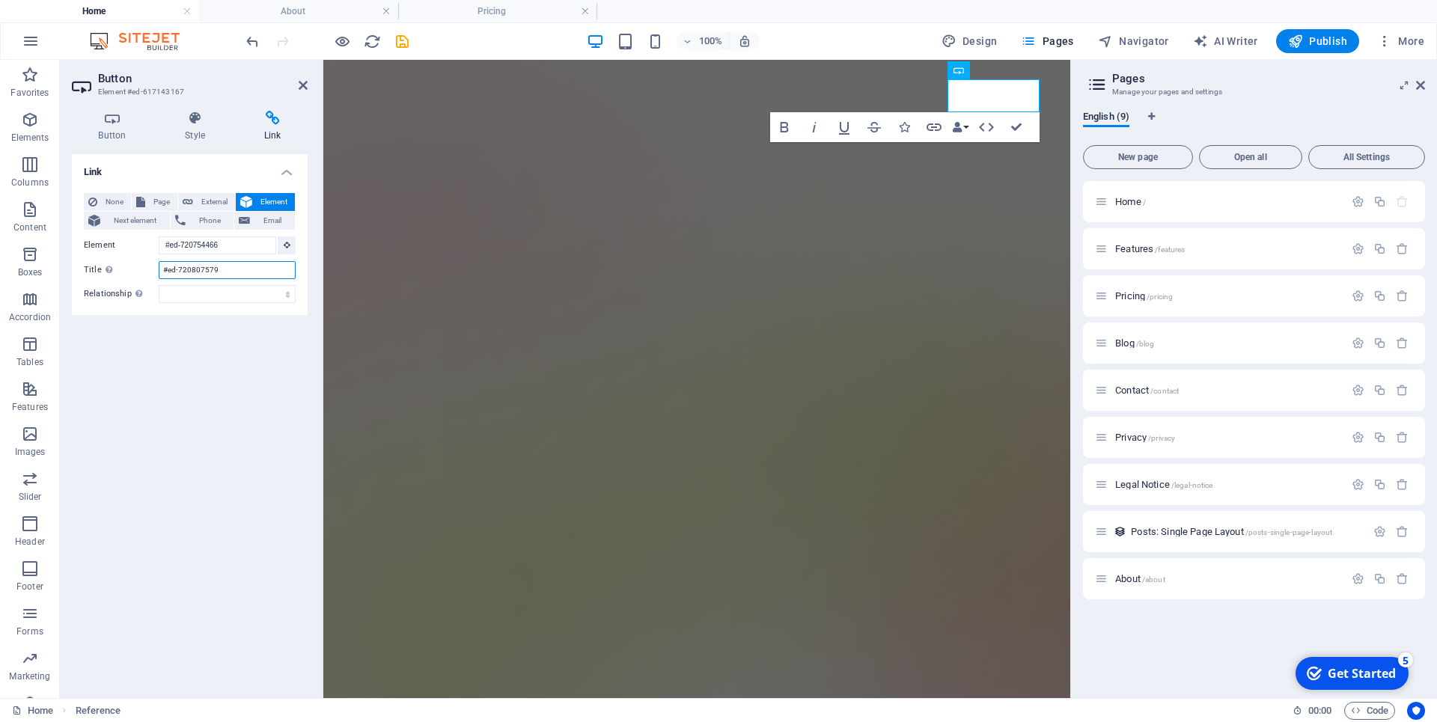
drag, startPoint x: 238, startPoint y: 270, endPoint x: 146, endPoint y: 271, distance: 92.1
click at [159, 271] on input "#ed-720807579" at bounding box center [227, 270] width 137 height 18
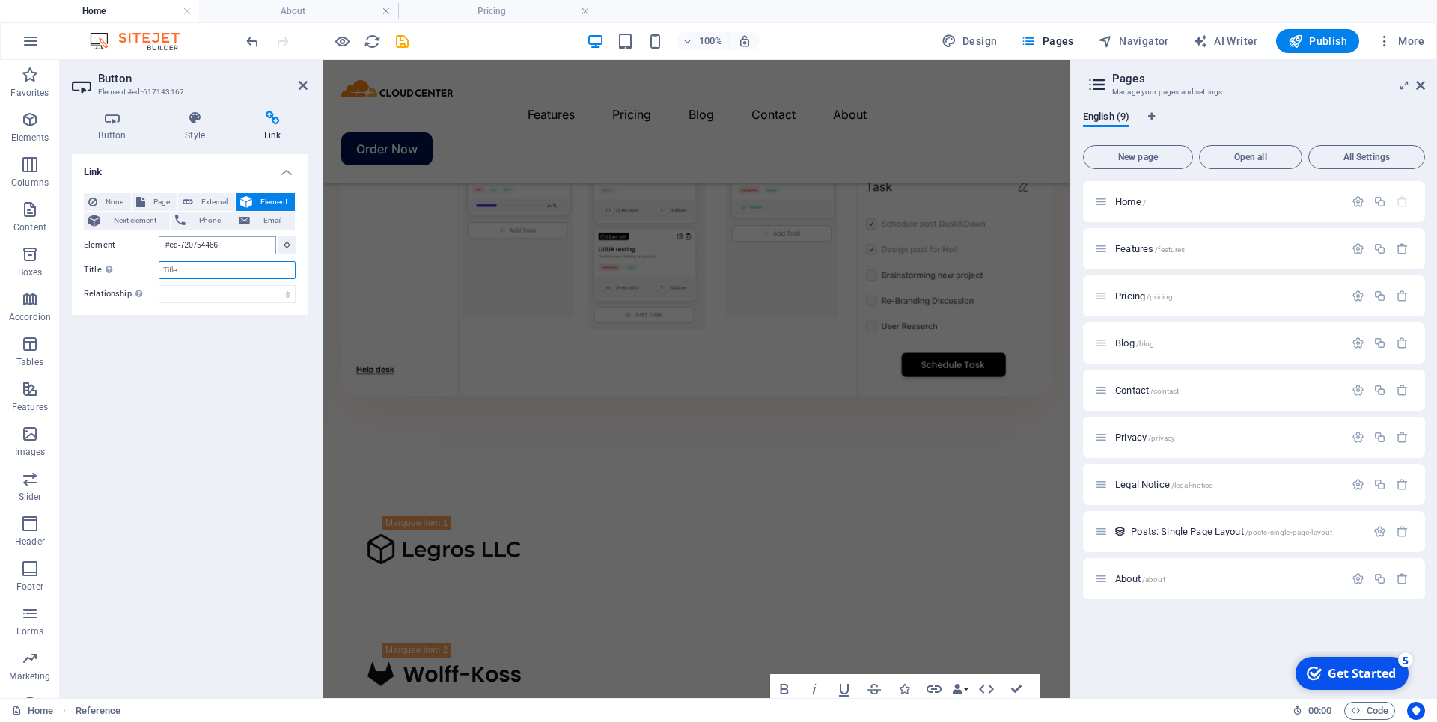
scroll to position [5628, 0]
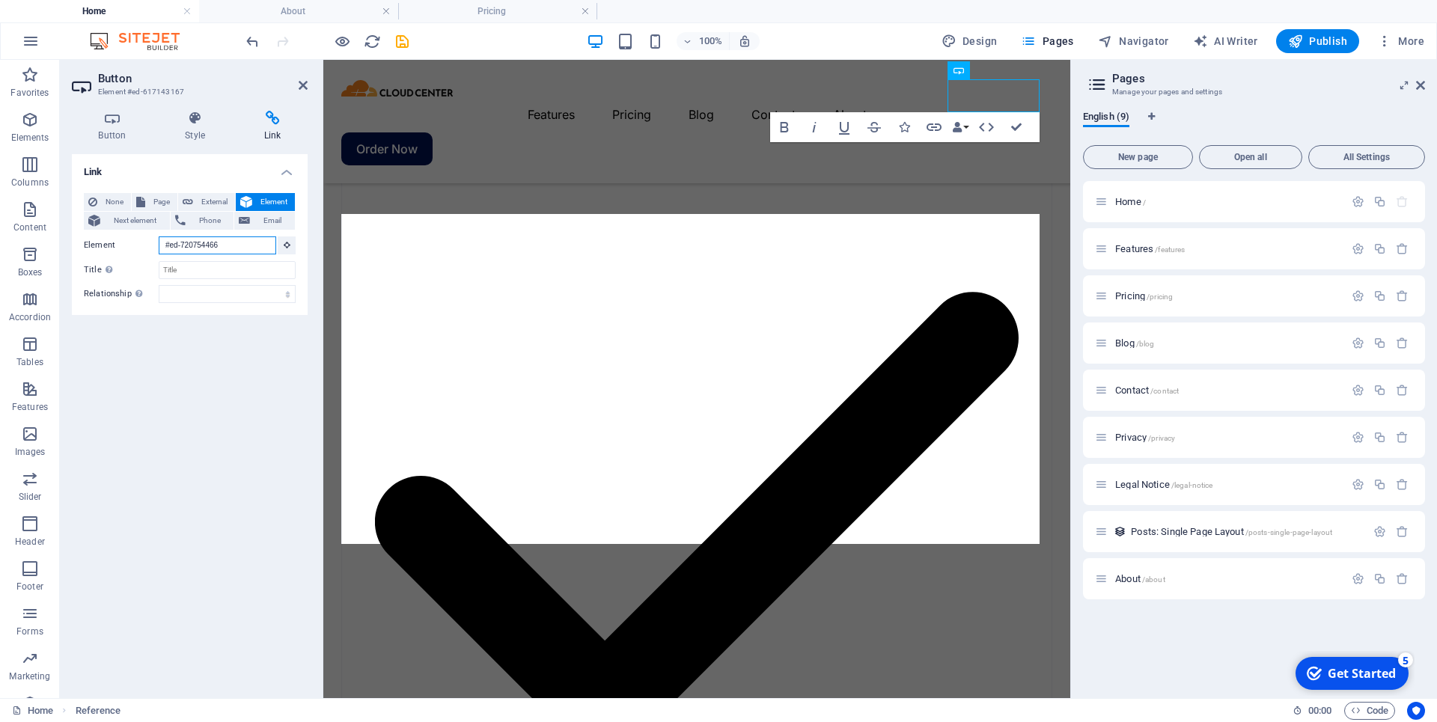
drag, startPoint x: 235, startPoint y: 246, endPoint x: 135, endPoint y: 246, distance: 100.3
click at [159, 246] on input "#ed-720754466" at bounding box center [218, 246] width 118 height 18
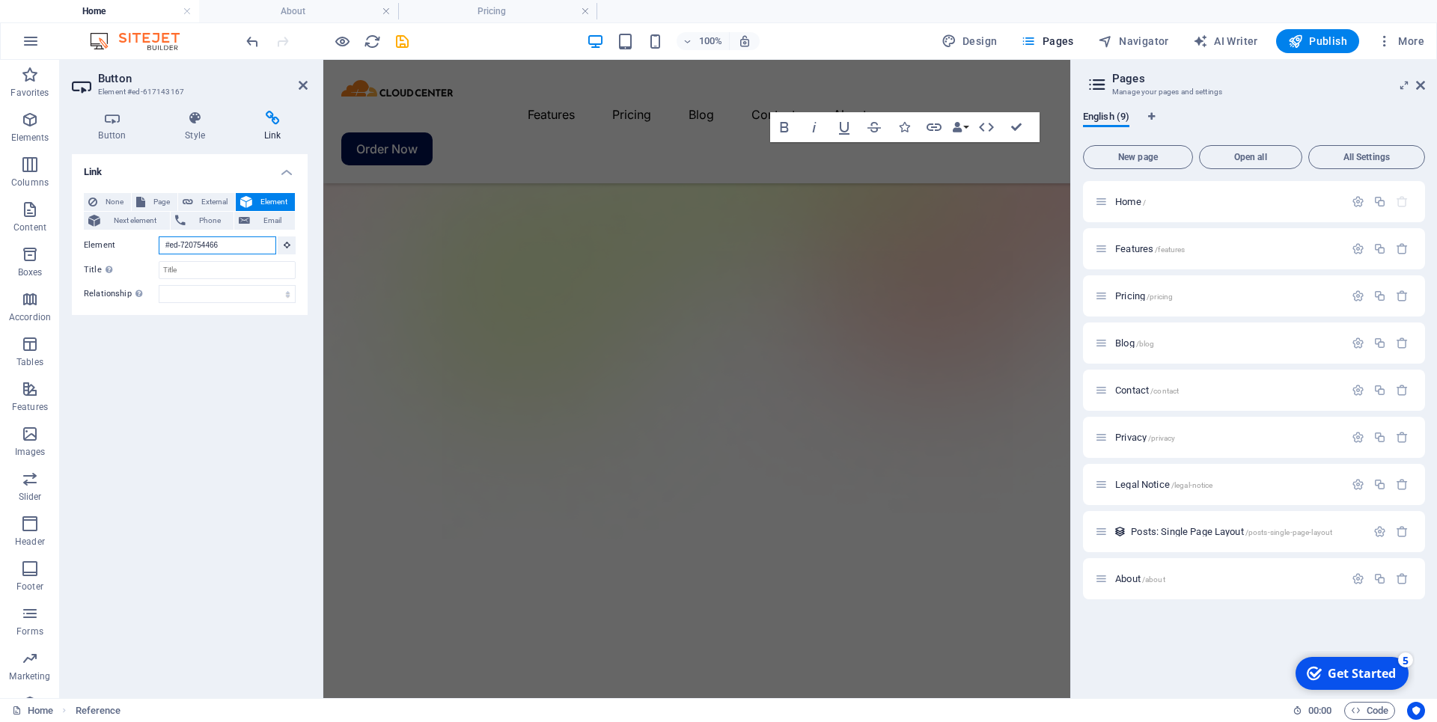
scroll to position [0, 0]
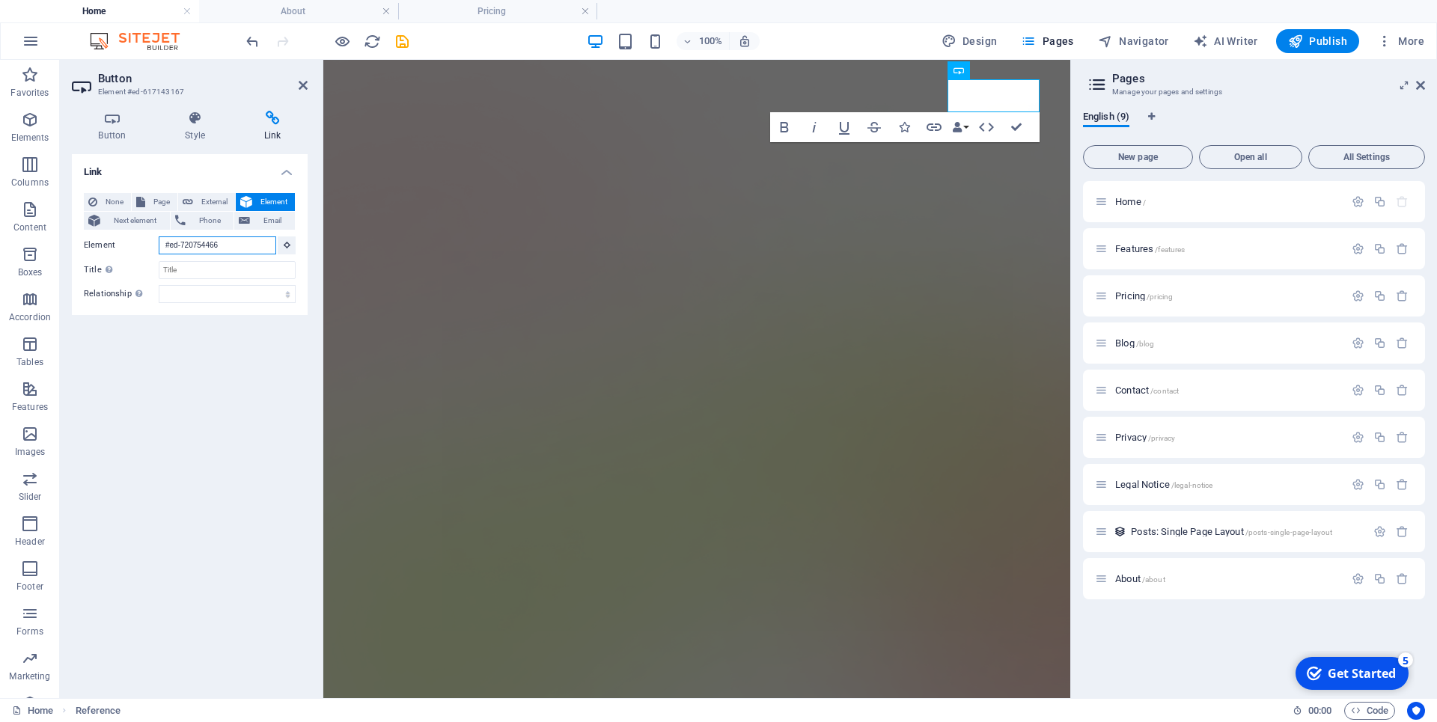
paste input "807579"
type input "#ed-720807579"
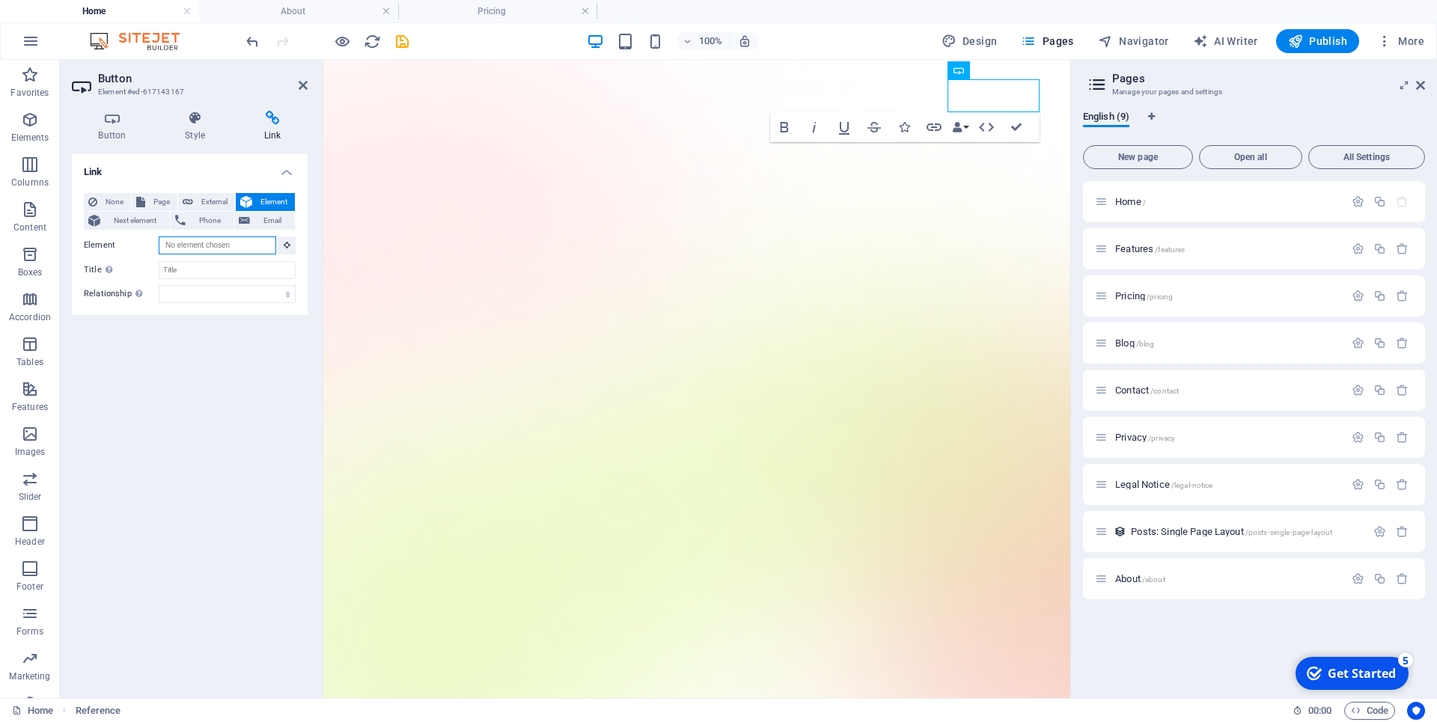
paste input "#ed-720807579"
click at [249, 246] on input "#ed-720807579" at bounding box center [218, 246] width 118 height 18
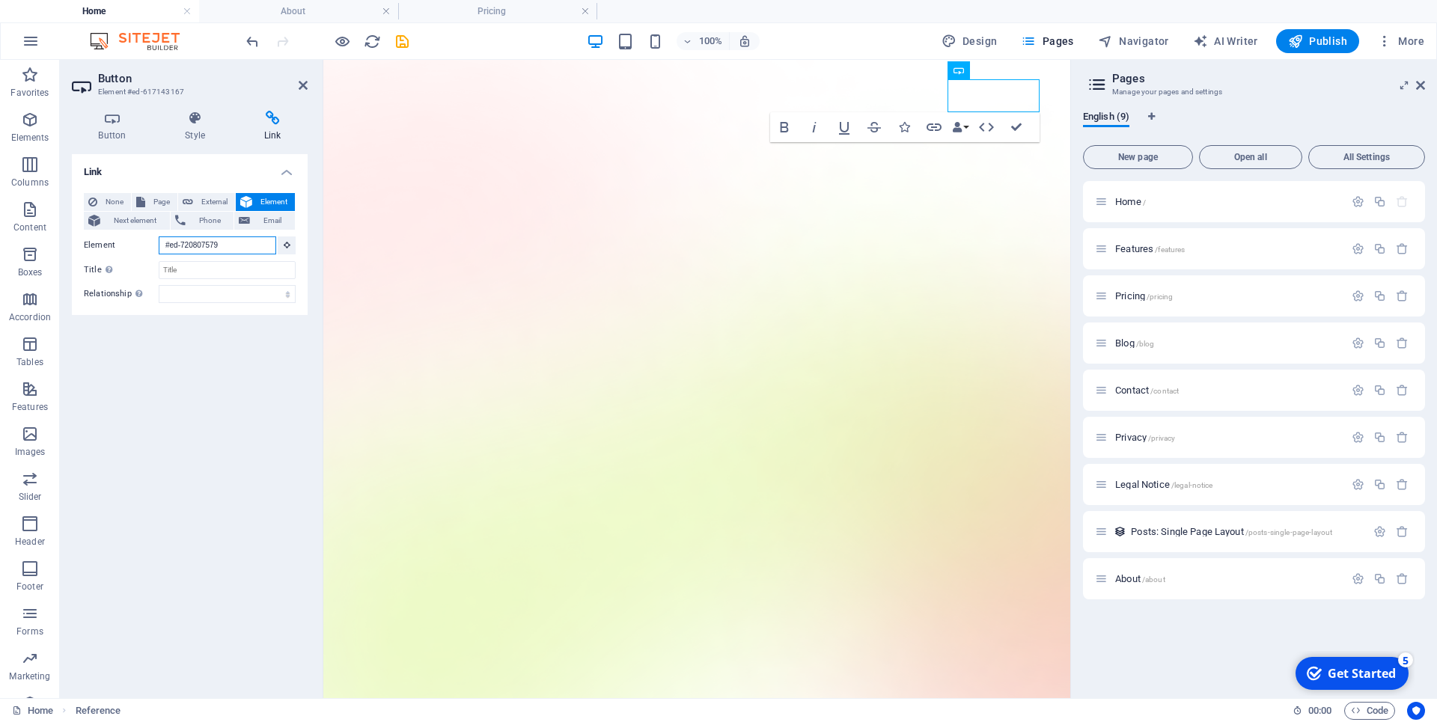
click at [255, 243] on input "#ed-720807579" at bounding box center [218, 246] width 118 height 18
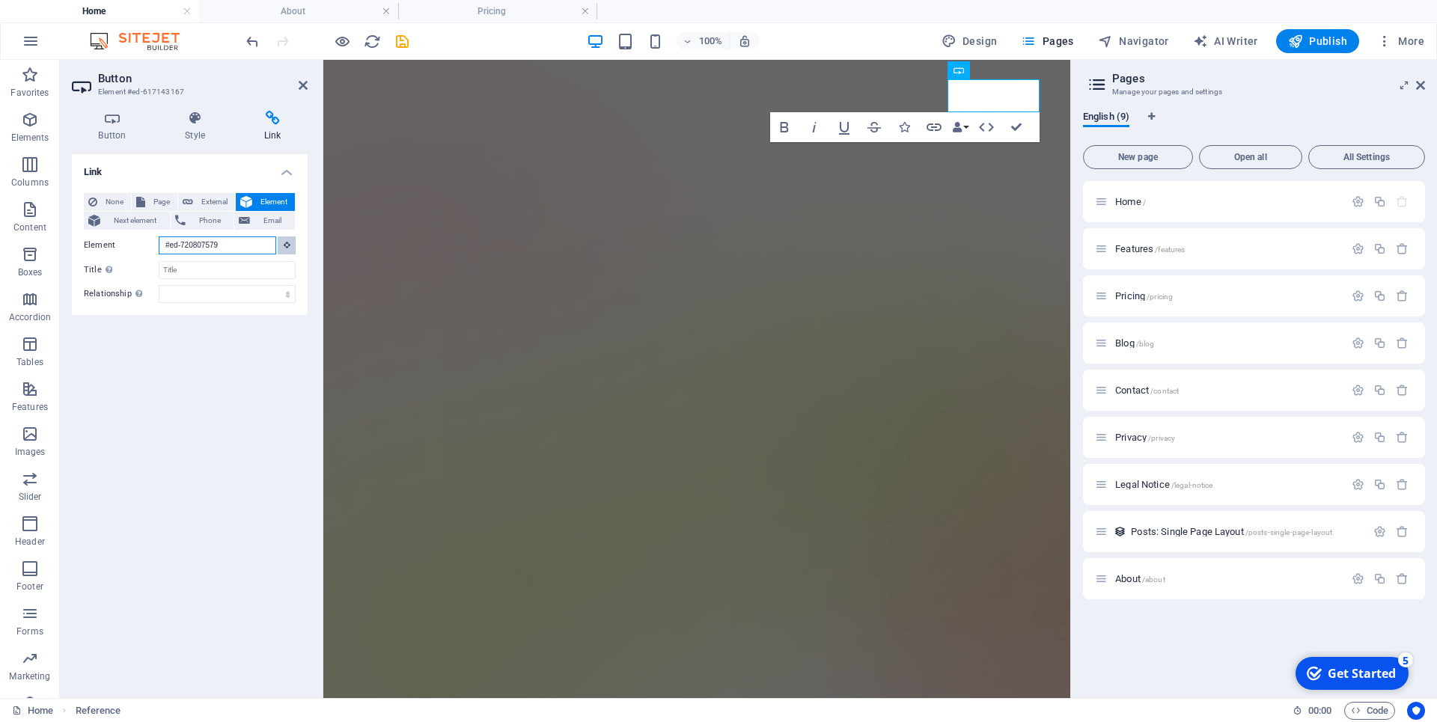
type input "#ed-720807579"
click at [292, 249] on button at bounding box center [287, 246] width 18 height 18
click at [1133, 299] on span "Pricing /pricing" at bounding box center [1144, 295] width 58 height 11
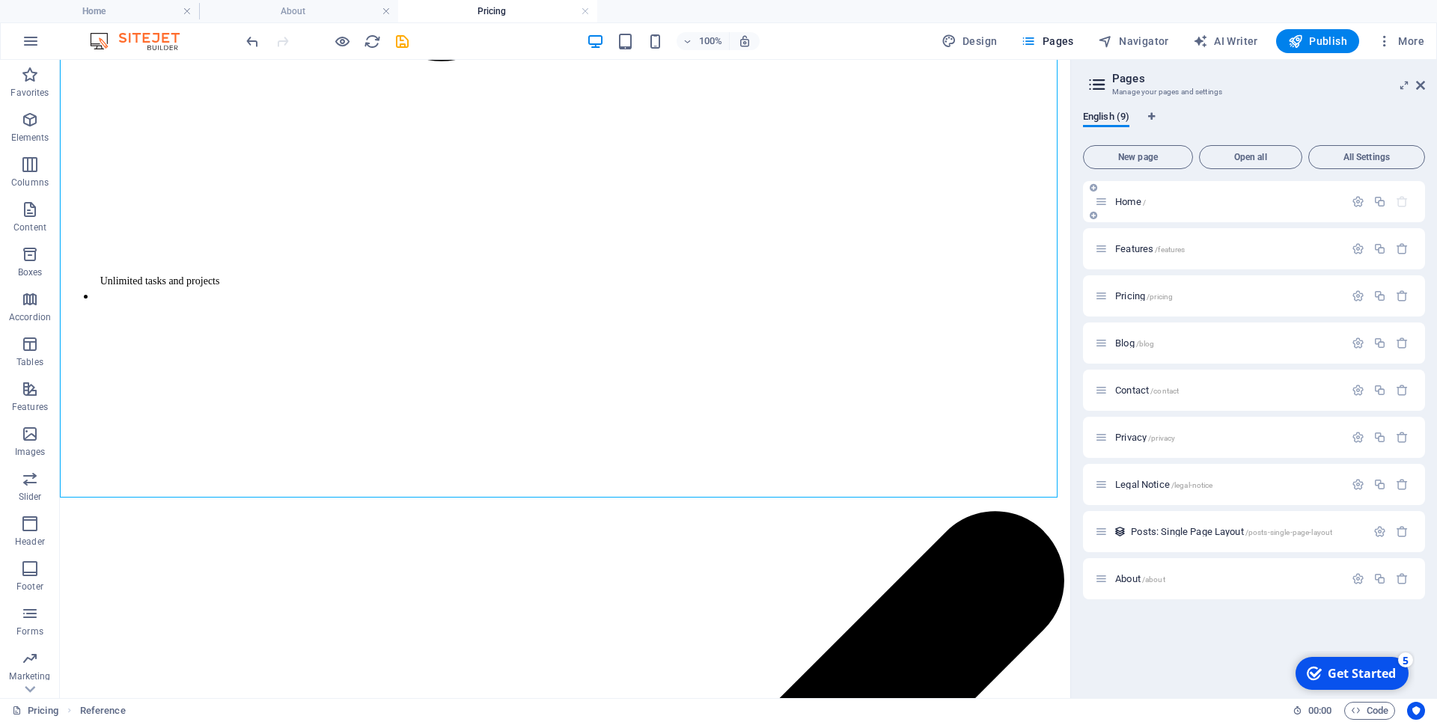
click at [1130, 207] on div "Home /" at bounding box center [1219, 201] width 249 height 17
click at [1130, 205] on span "Home /" at bounding box center [1130, 201] width 31 height 11
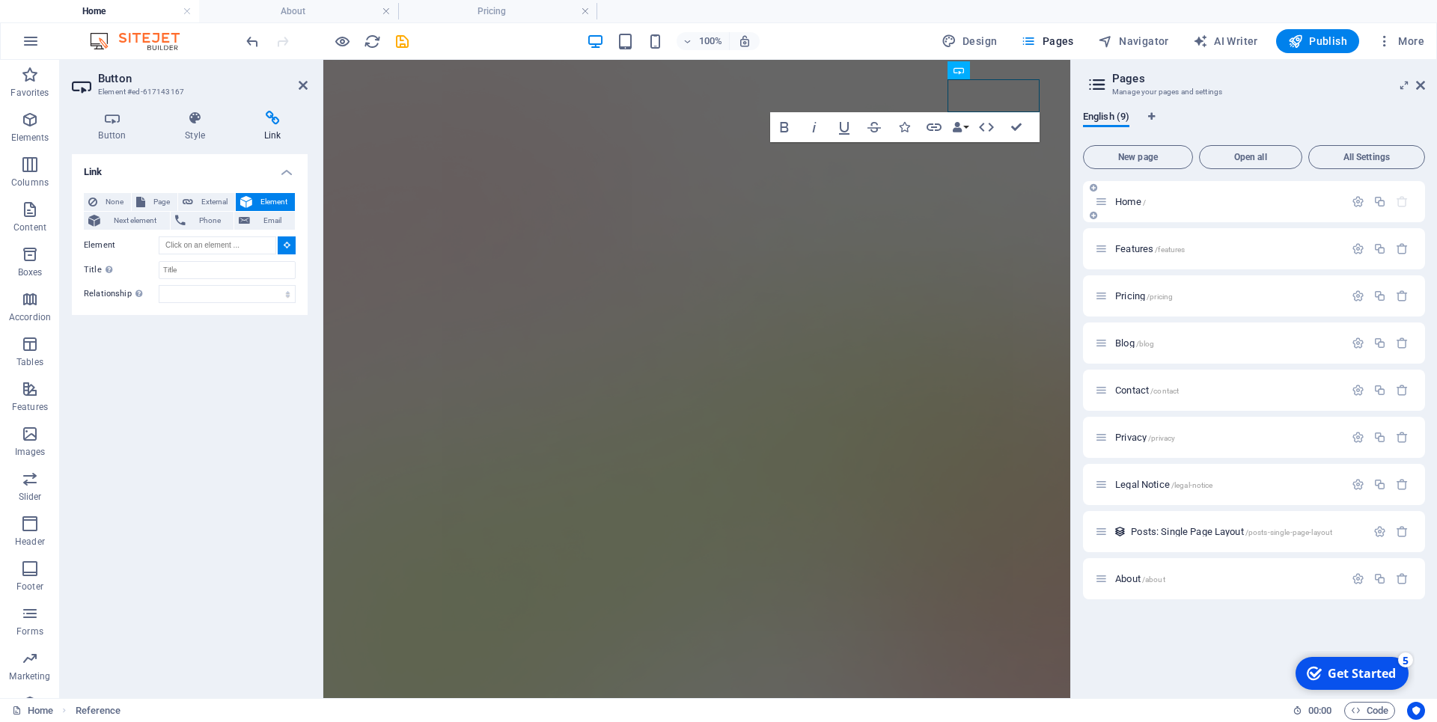
scroll to position [0, 0]
click at [311, 7] on h4 "About" at bounding box center [298, 11] width 199 height 16
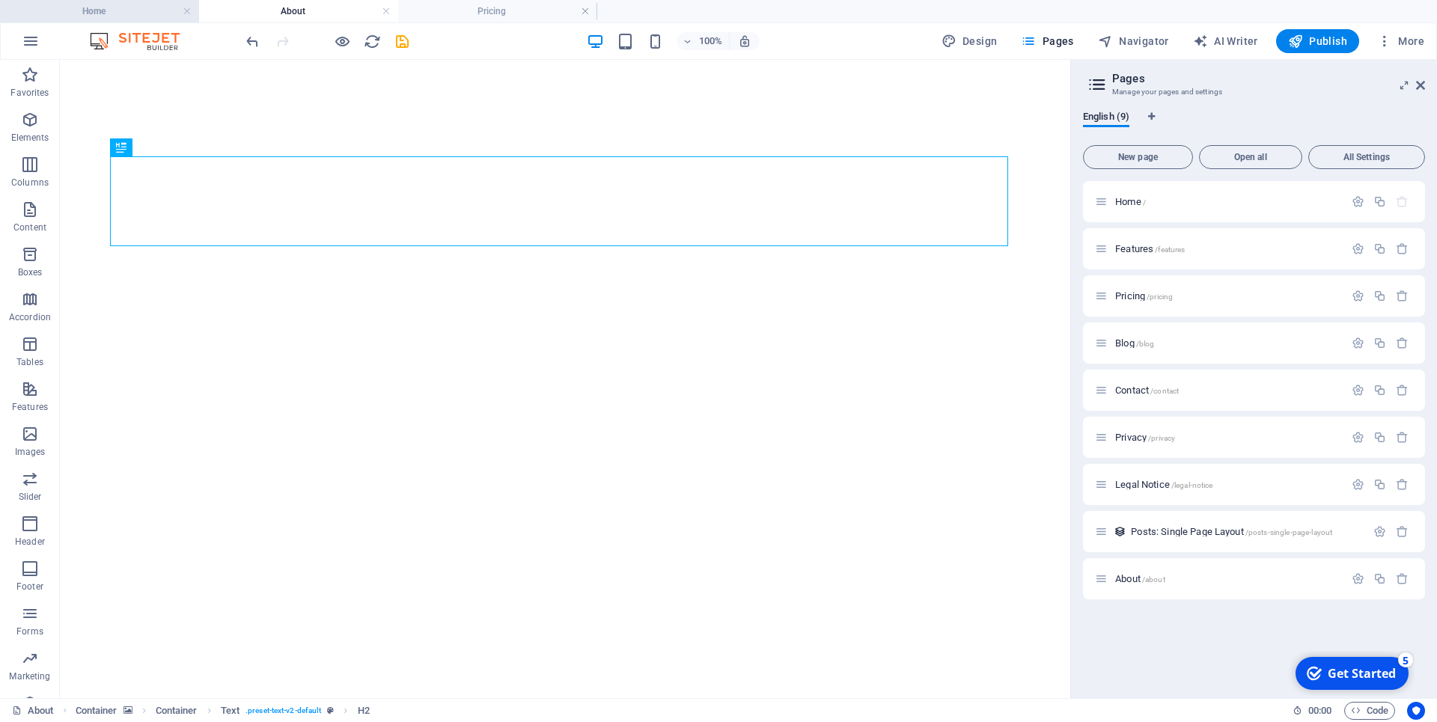
click at [133, 16] on h4 "Home" at bounding box center [99, 11] width 199 height 16
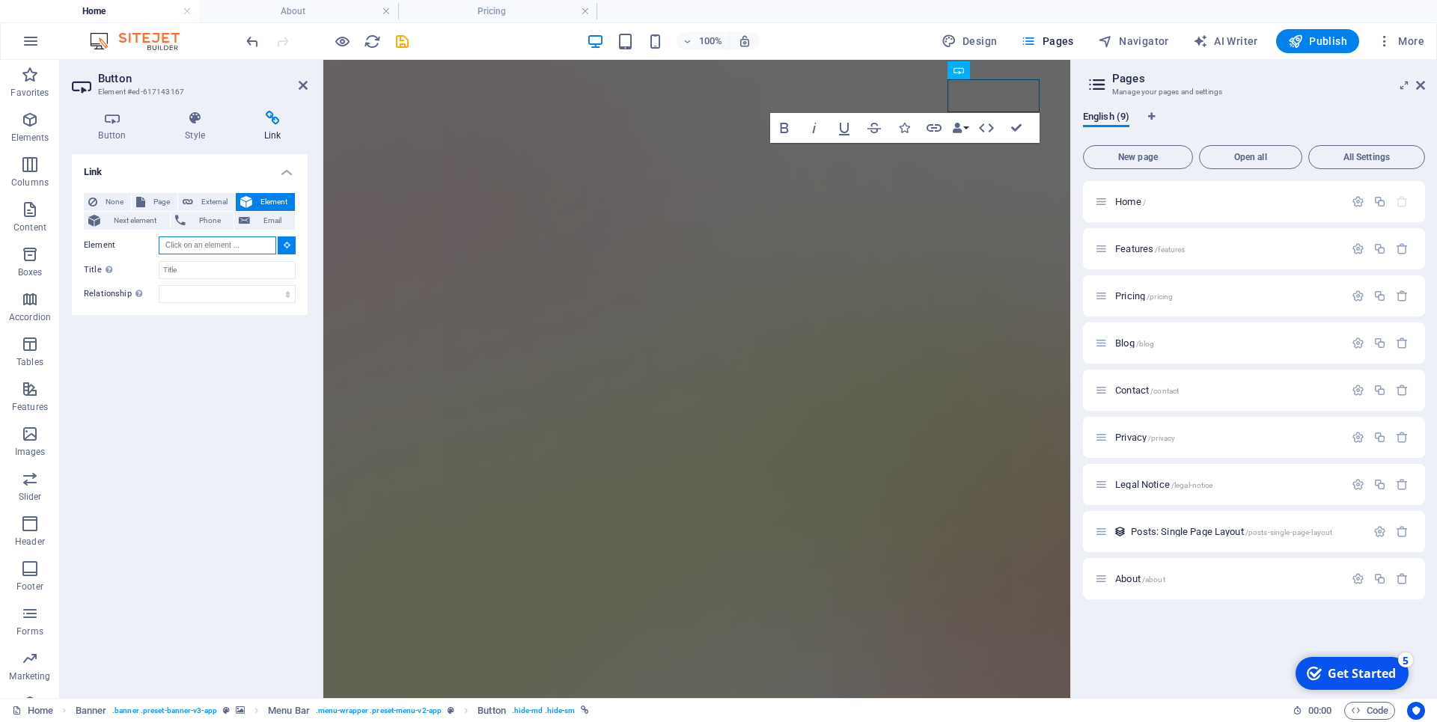
click at [216, 247] on input "Element" at bounding box center [218, 246] width 118 height 18
click at [189, 15] on link at bounding box center [187, 11] width 9 height 14
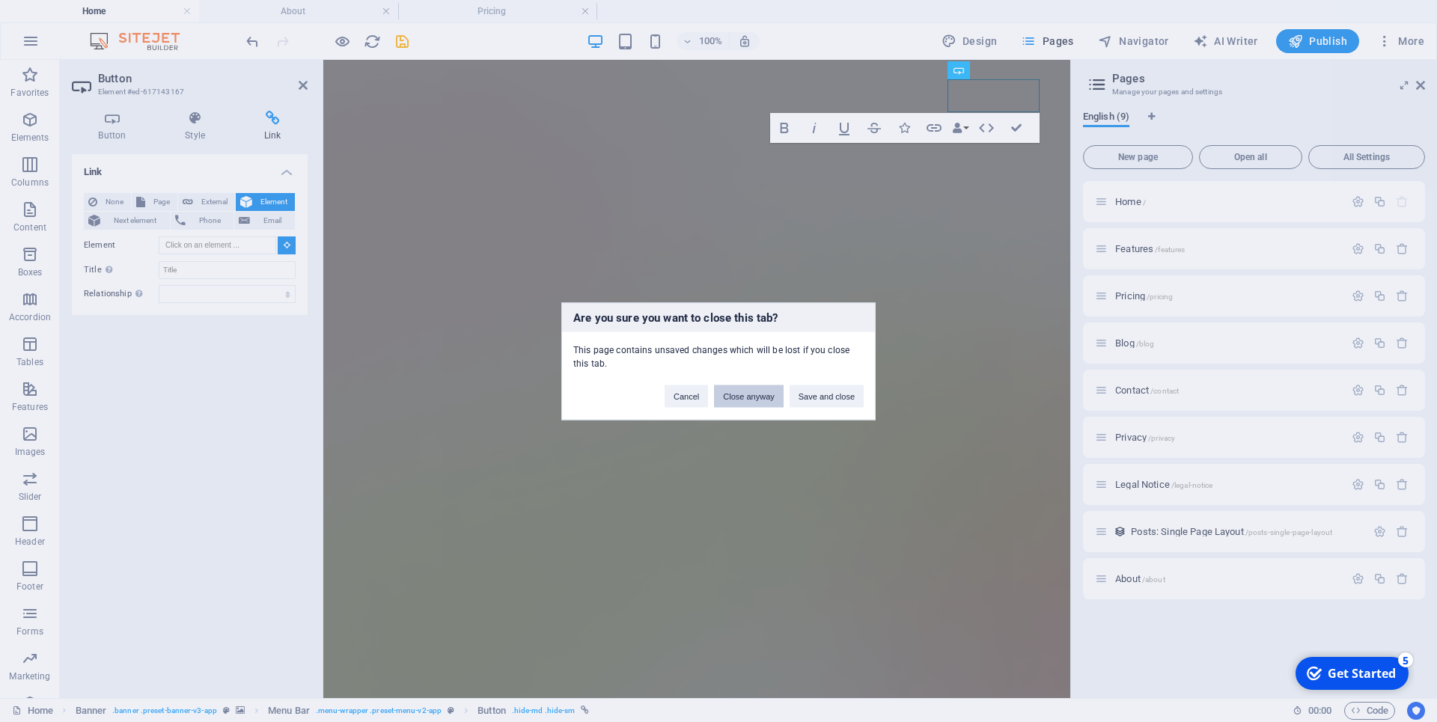
click at [762, 394] on button "Close anyway" at bounding box center [748, 396] width 69 height 22
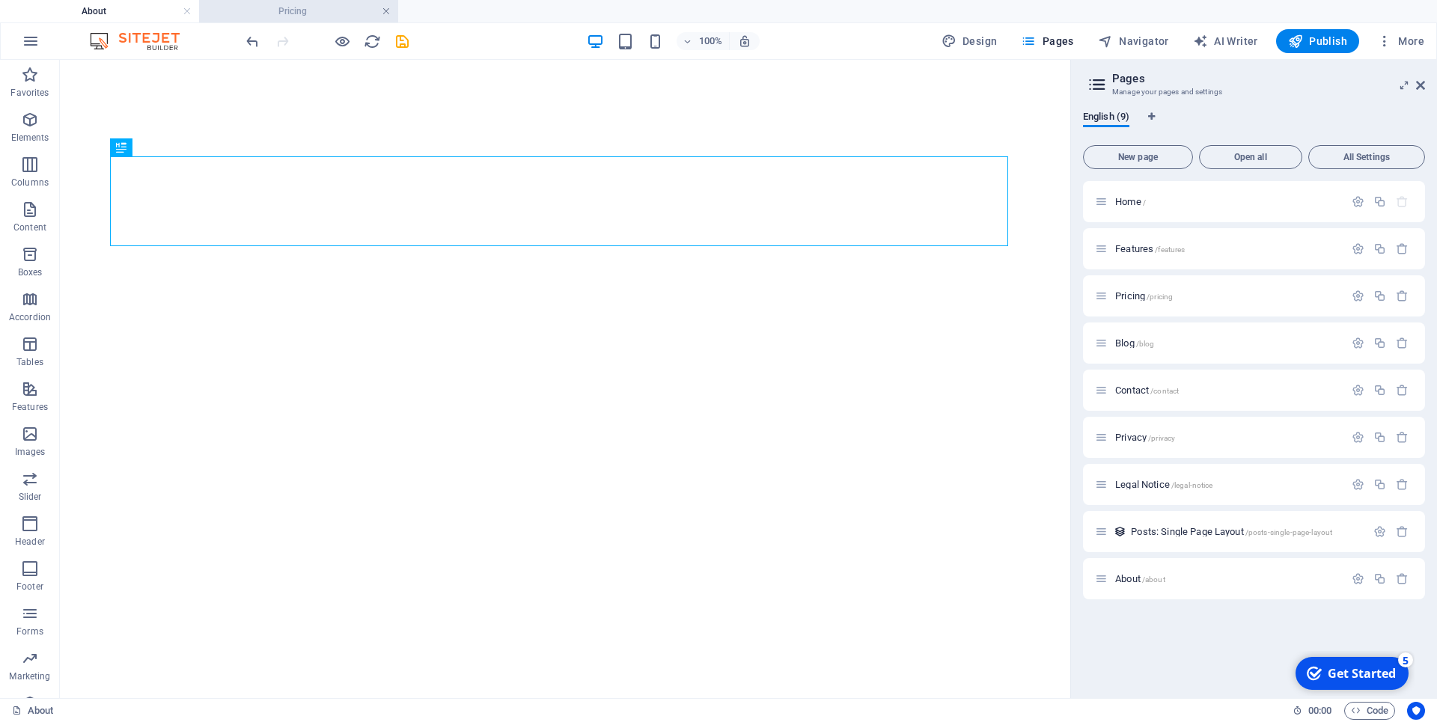
click at [386, 13] on link at bounding box center [386, 11] width 9 height 14
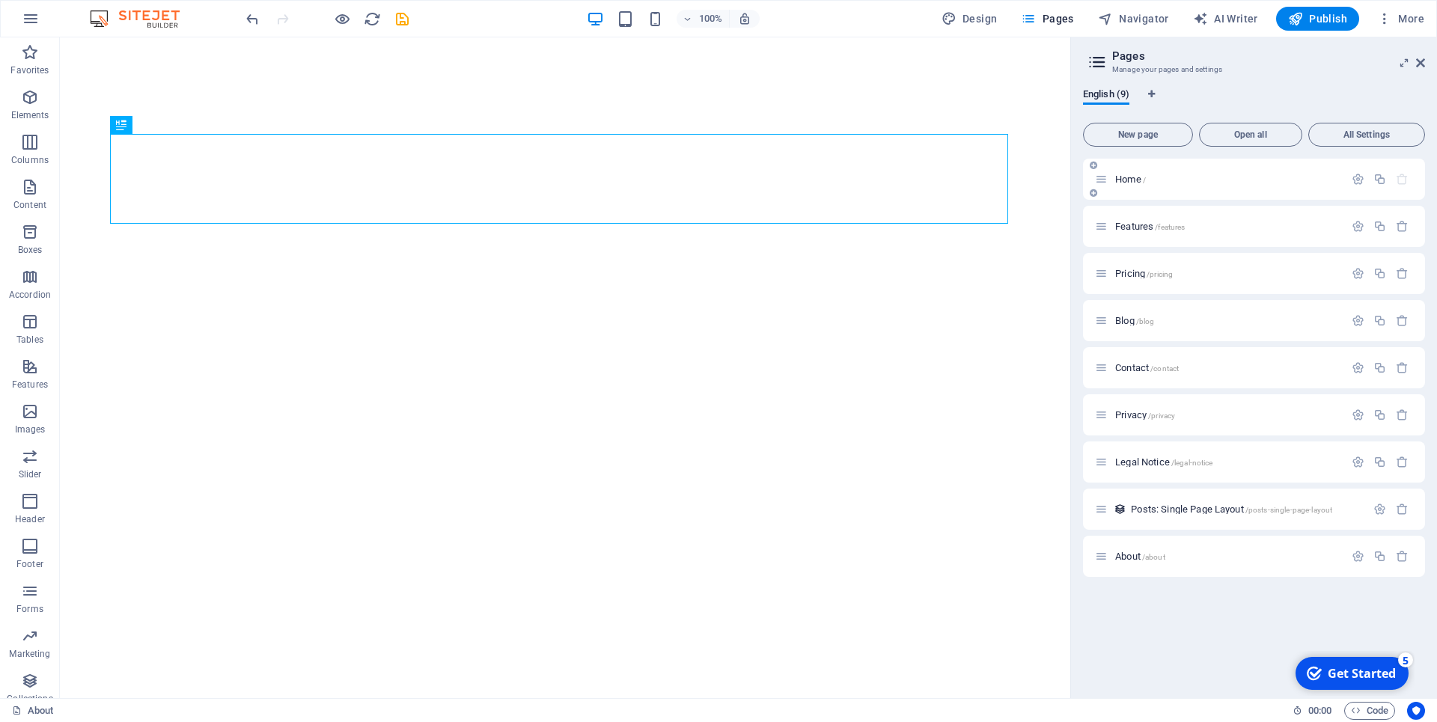
click at [1130, 180] on span "Home /" at bounding box center [1130, 179] width 31 height 11
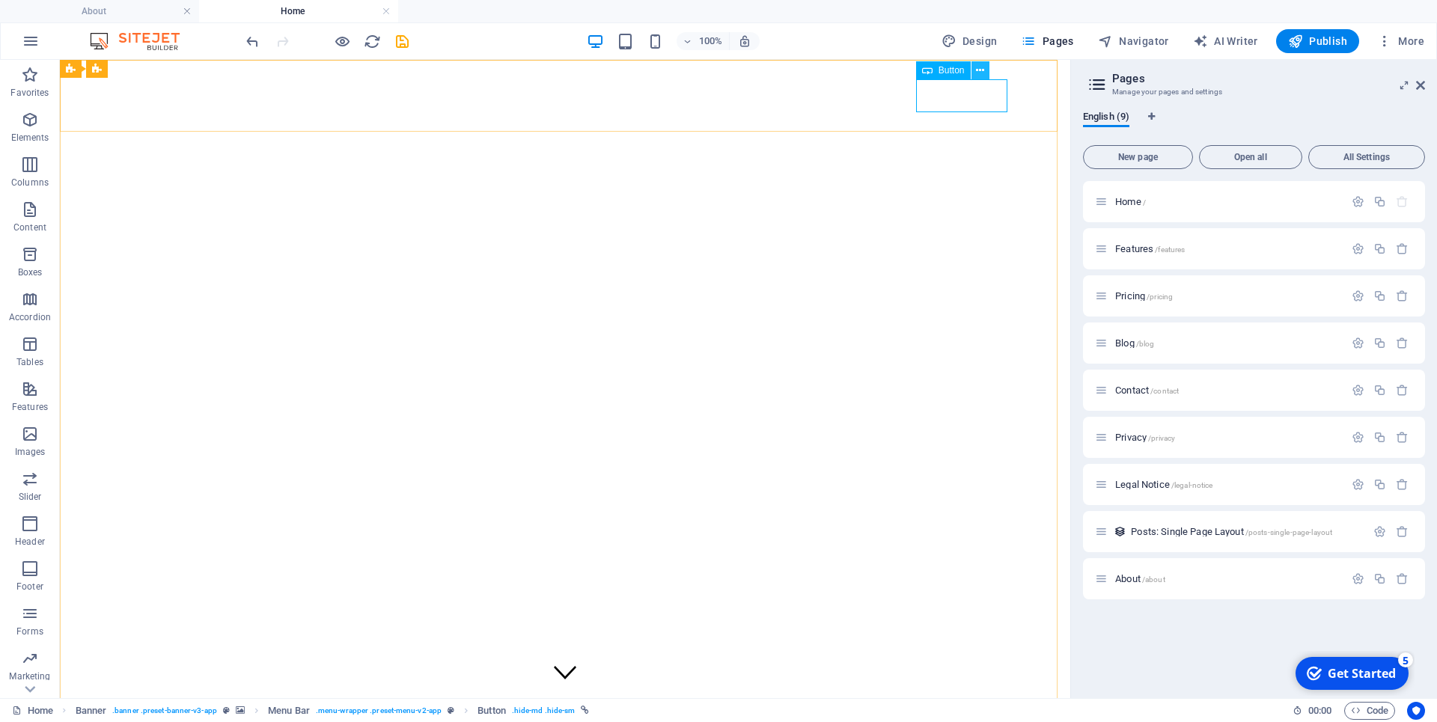
click at [980, 67] on icon at bounding box center [980, 71] width 8 height 16
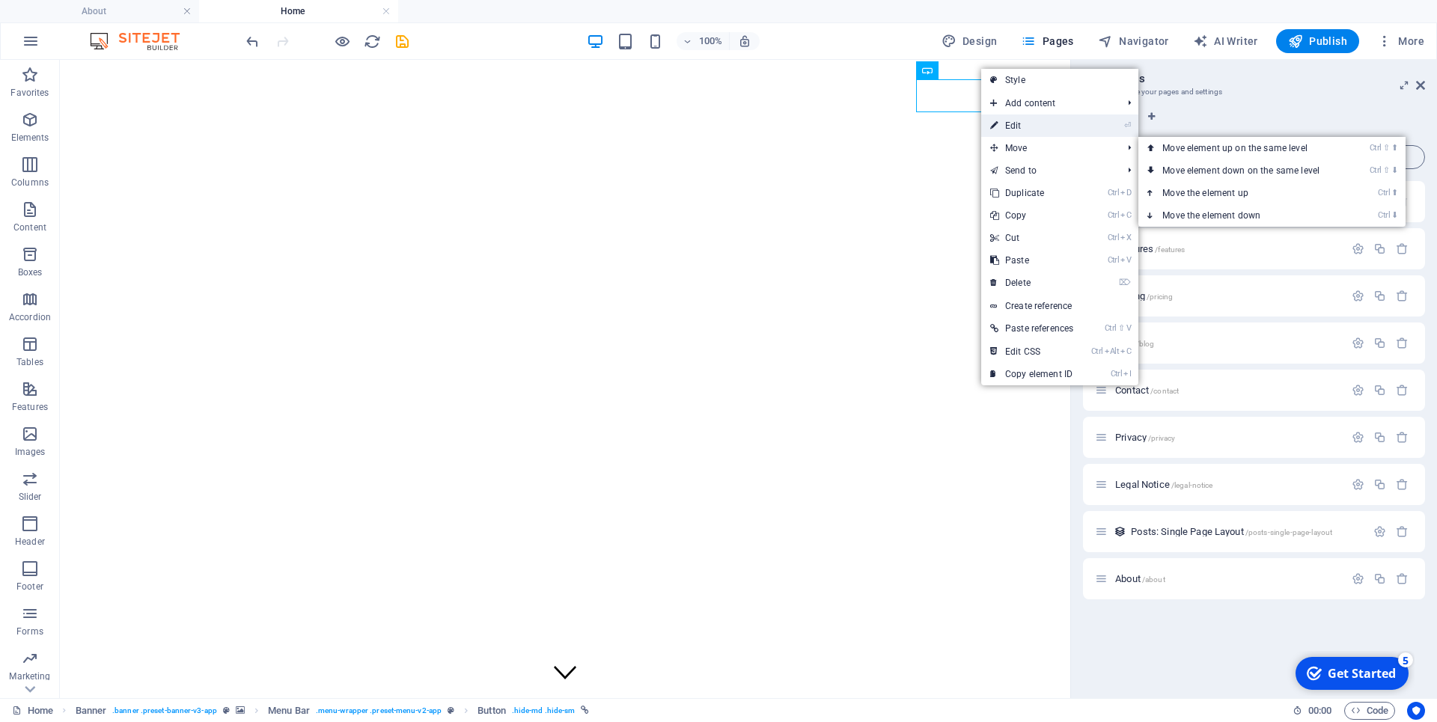
click at [1017, 129] on link "⏎ Edit" at bounding box center [1031, 126] width 101 height 22
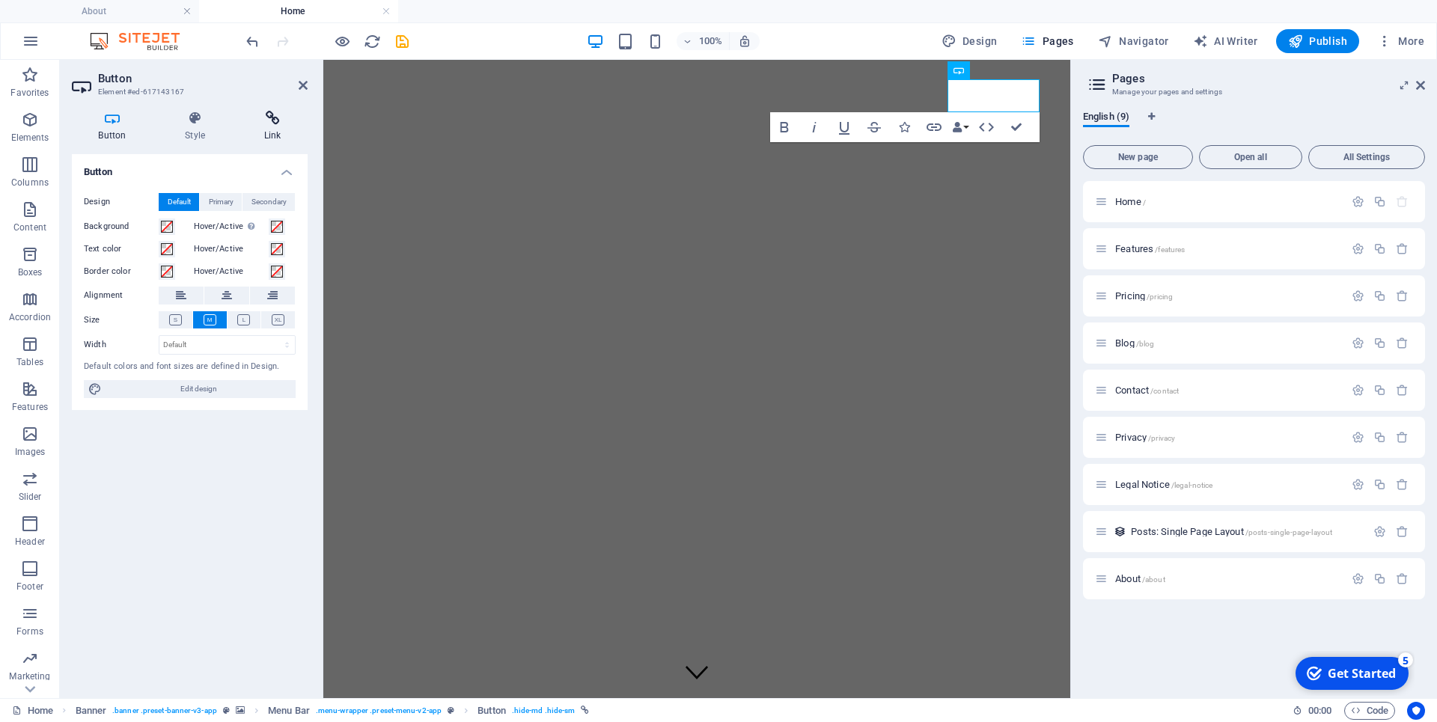
click at [275, 130] on h4 "Link" at bounding box center [272, 126] width 70 height 31
